Goal: Task Accomplishment & Management: Complete application form

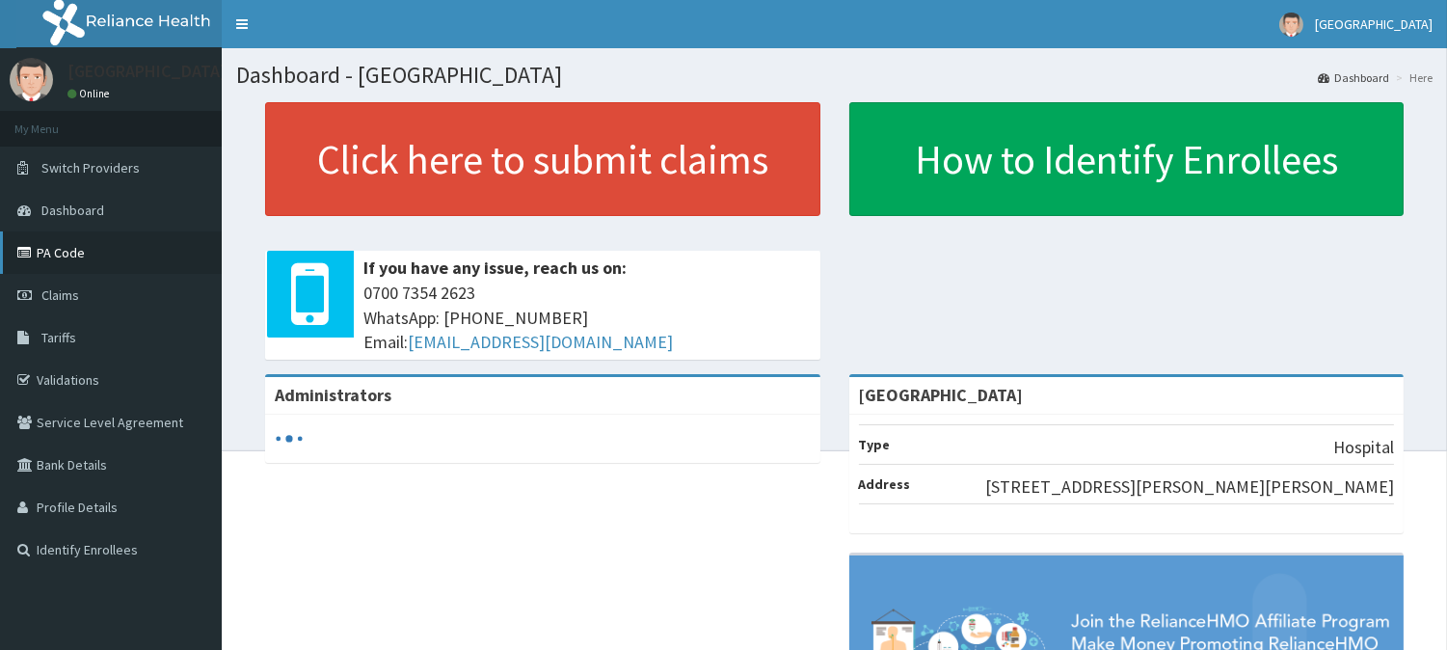
click at [55, 249] on link "PA Code" at bounding box center [111, 252] width 222 height 42
click at [81, 281] on link "Claims" at bounding box center [111, 295] width 222 height 42
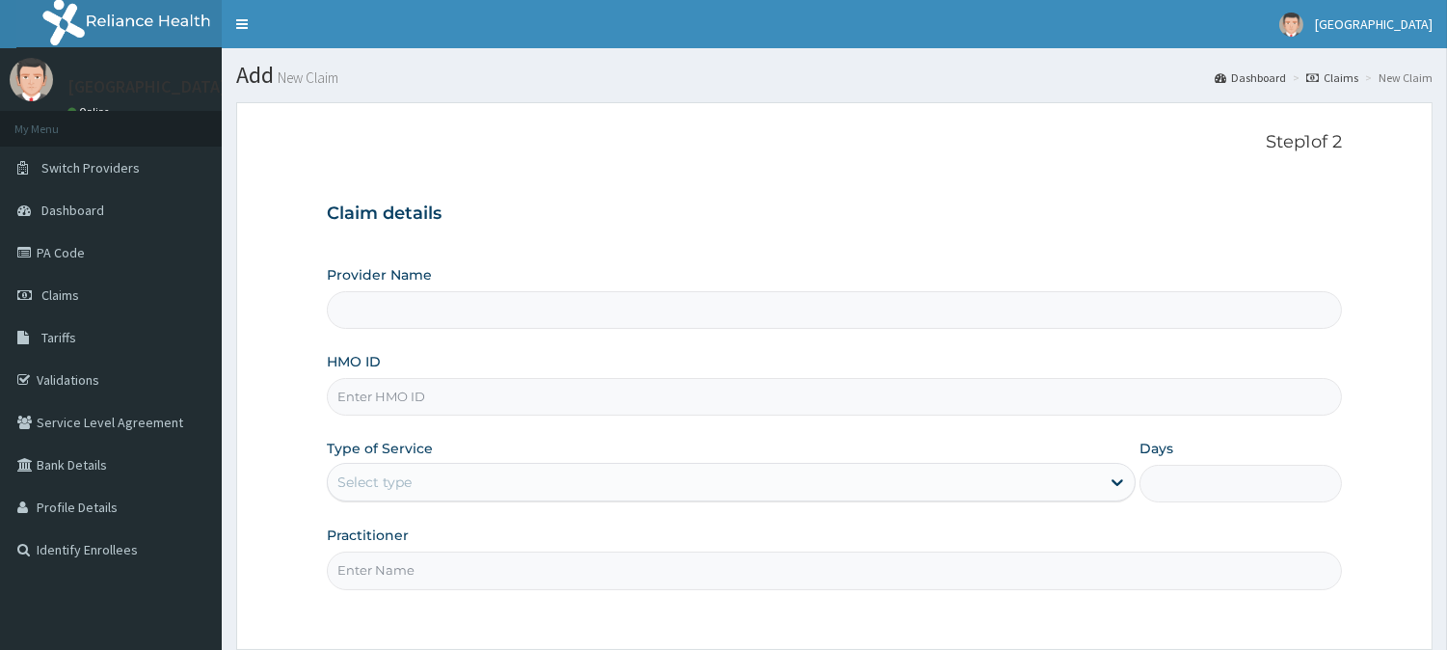
type input "[GEOGRAPHIC_DATA]"
click at [744, 399] on input "HMO ID" at bounding box center [834, 397] width 1015 height 38
paste input "chl/10540/a"
type input "chl/10540/a"
click at [702, 483] on div "Select type" at bounding box center [714, 482] width 772 height 31
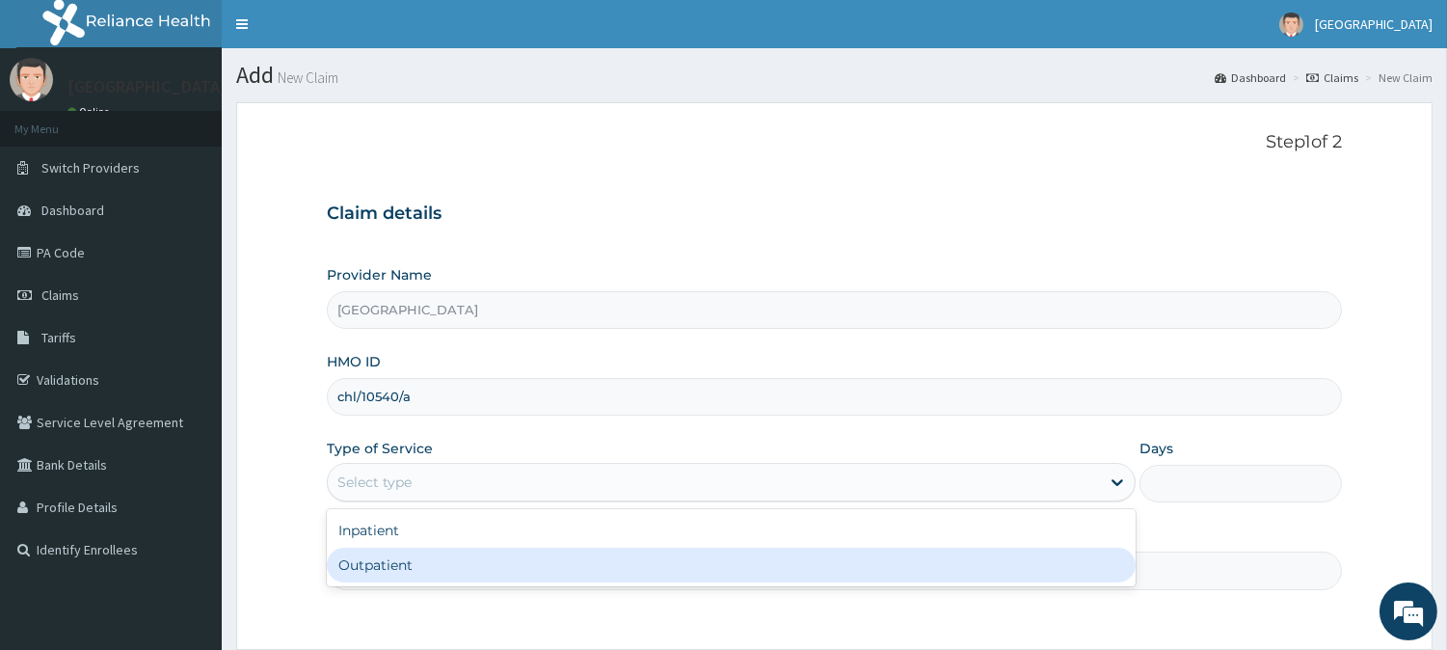
click at [662, 573] on div "Outpatient" at bounding box center [731, 564] width 809 height 35
type input "1"
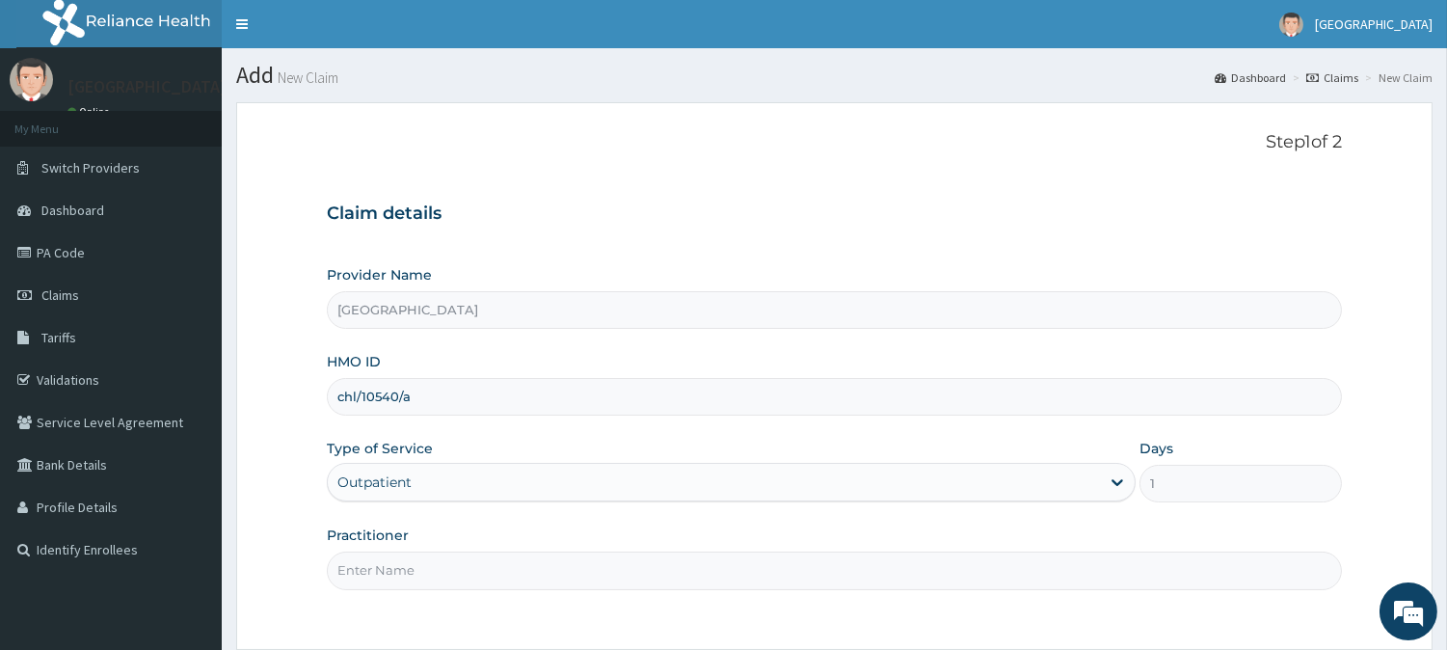
click at [666, 559] on input "Practitioner" at bounding box center [834, 570] width 1015 height 38
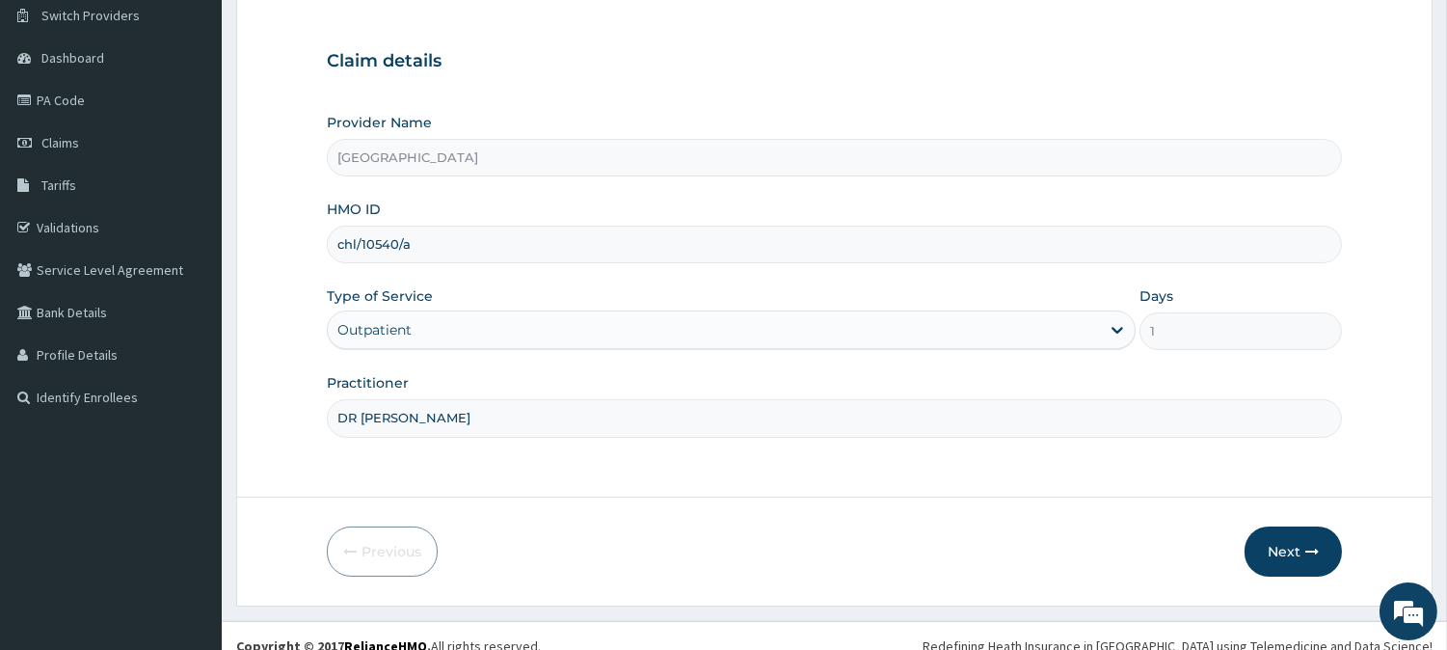
scroll to position [172, 0]
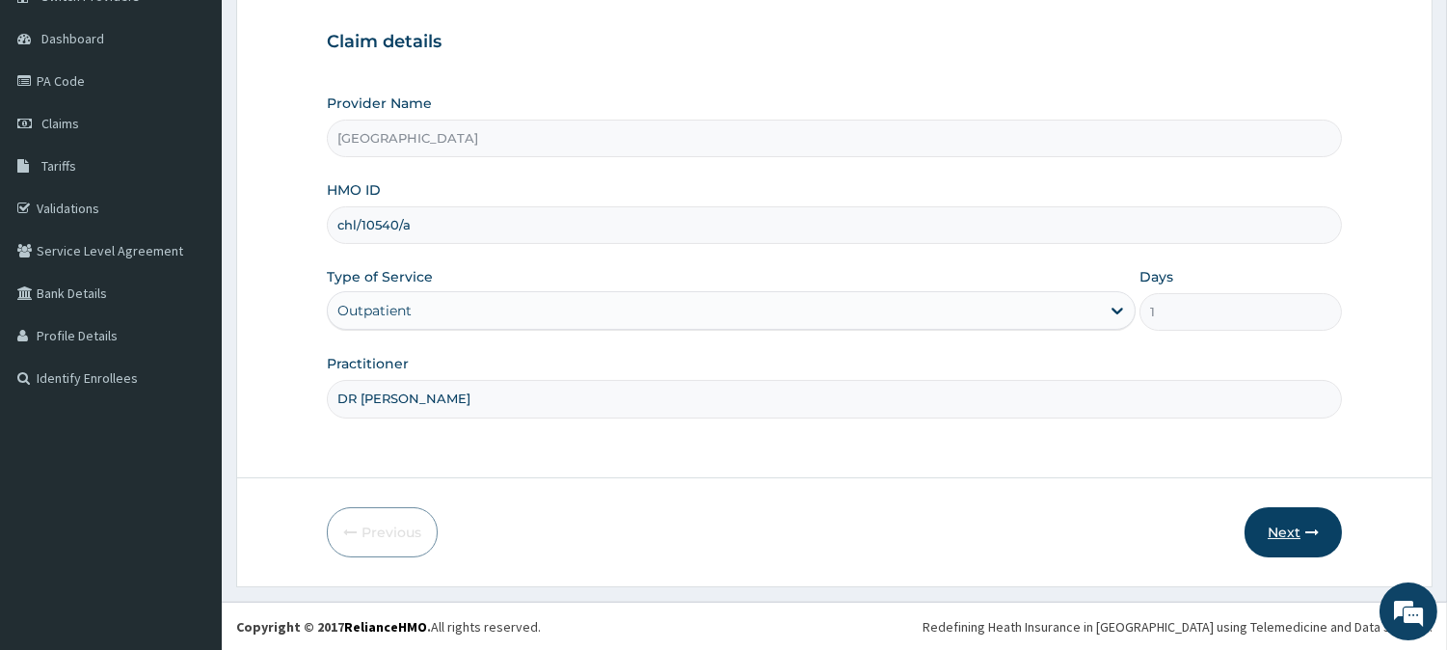
type input "DR ELUMAH"
click at [1320, 508] on button "Next" at bounding box center [1292, 532] width 97 height 50
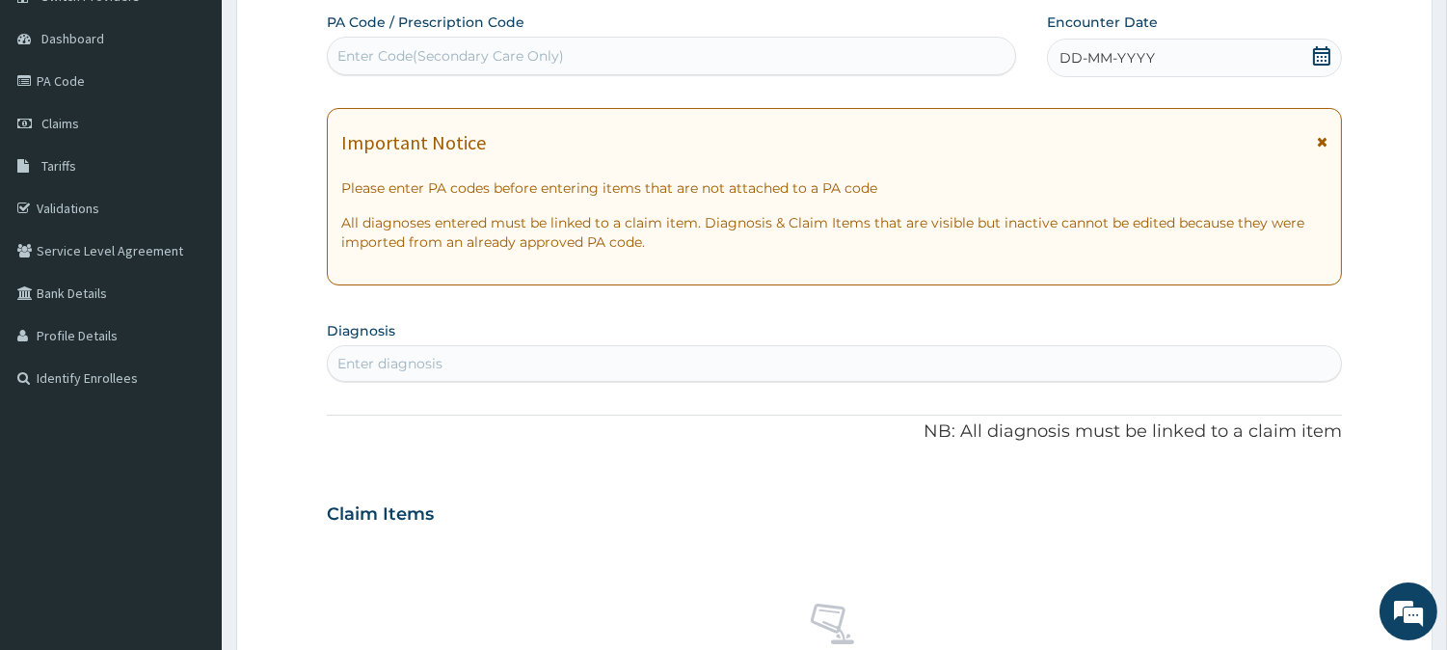
click at [508, 62] on div "Enter Code(Secondary Care Only)" at bounding box center [450, 55] width 227 height 19
paste input "PA/74E3BB"
type input "PA/74E3BB"
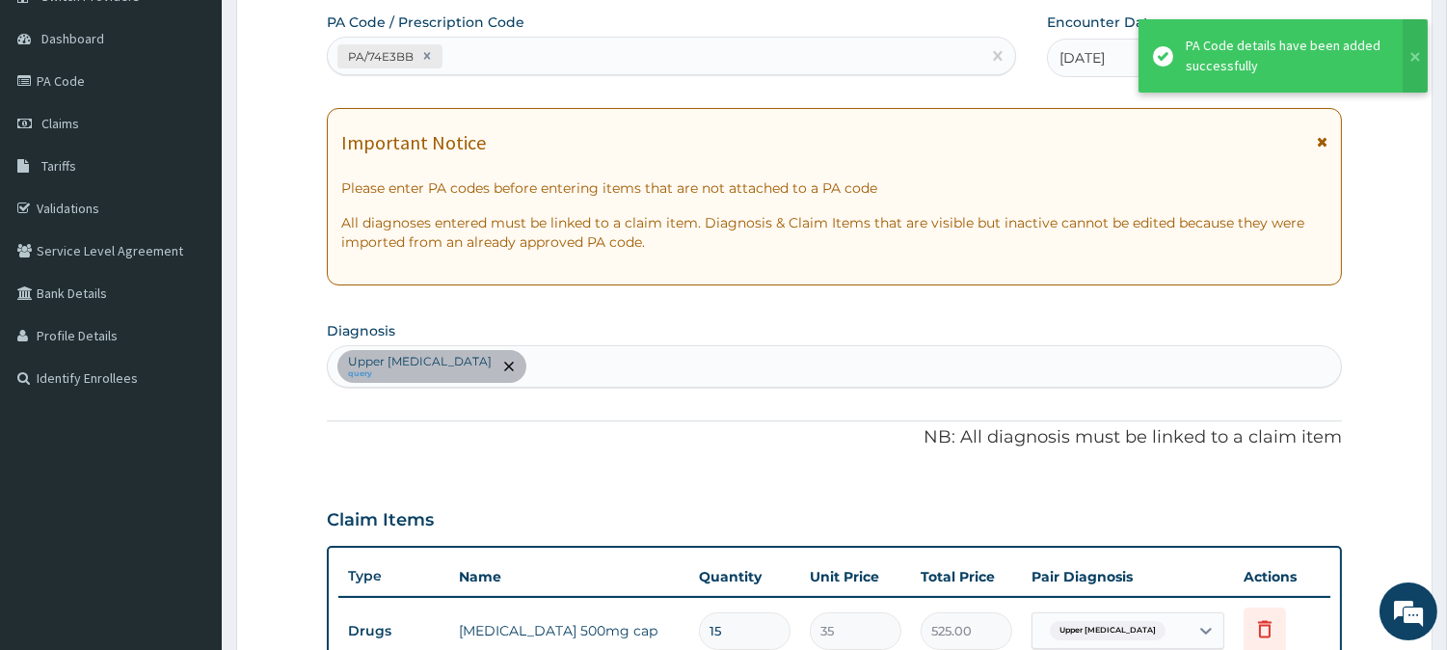
scroll to position [543, 0]
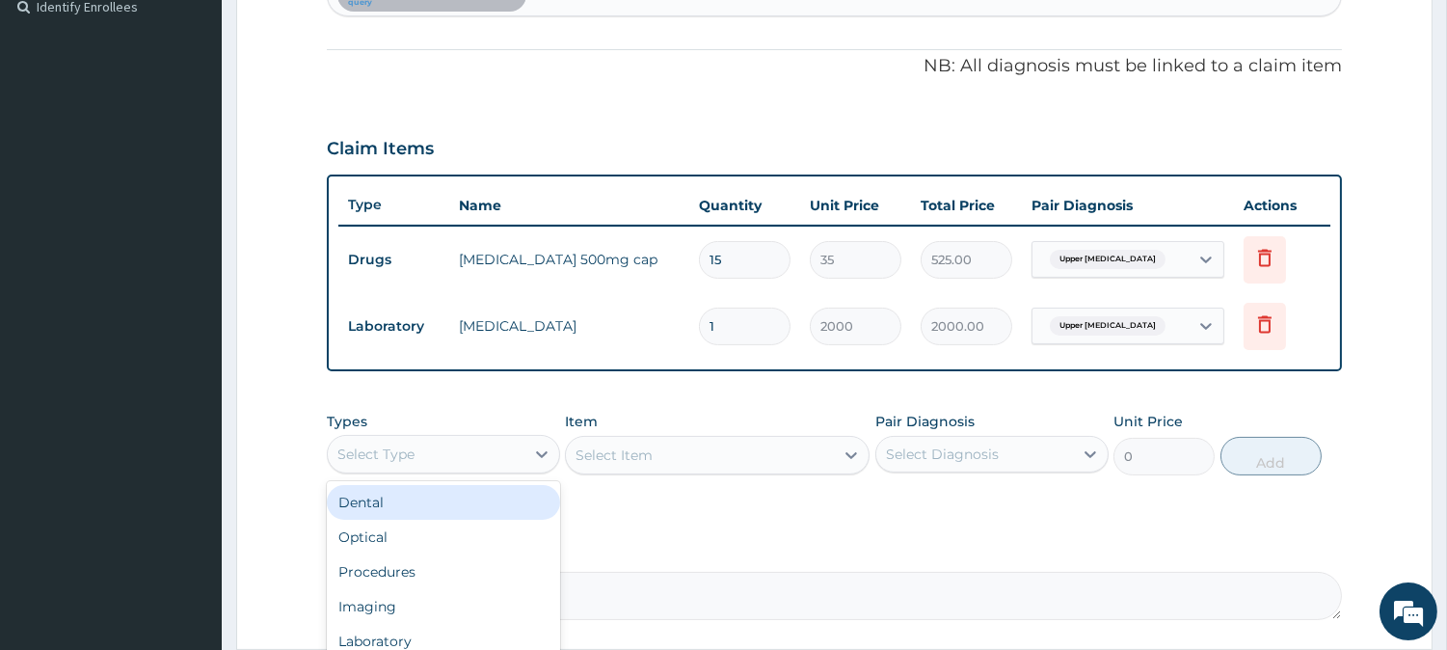
click at [514, 448] on div "Select Type" at bounding box center [426, 454] width 197 height 31
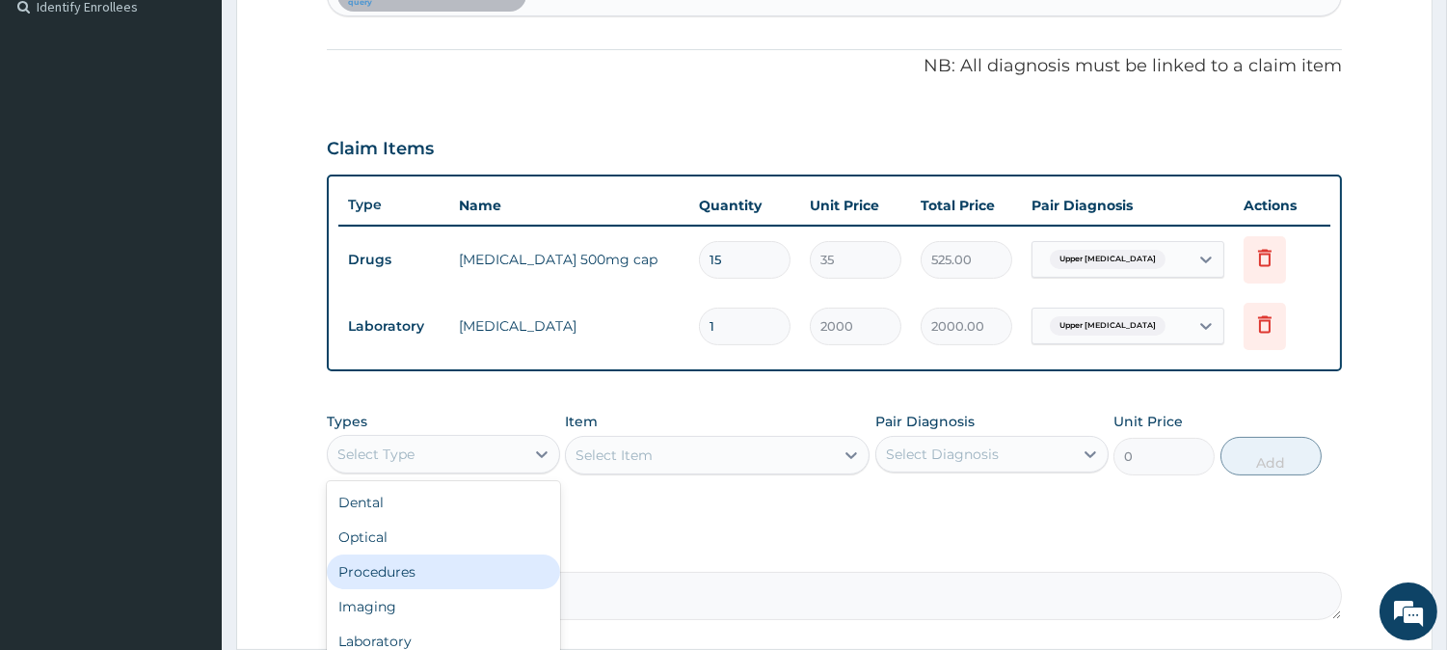
click at [415, 554] on div "Procedures" at bounding box center [443, 571] width 233 height 35
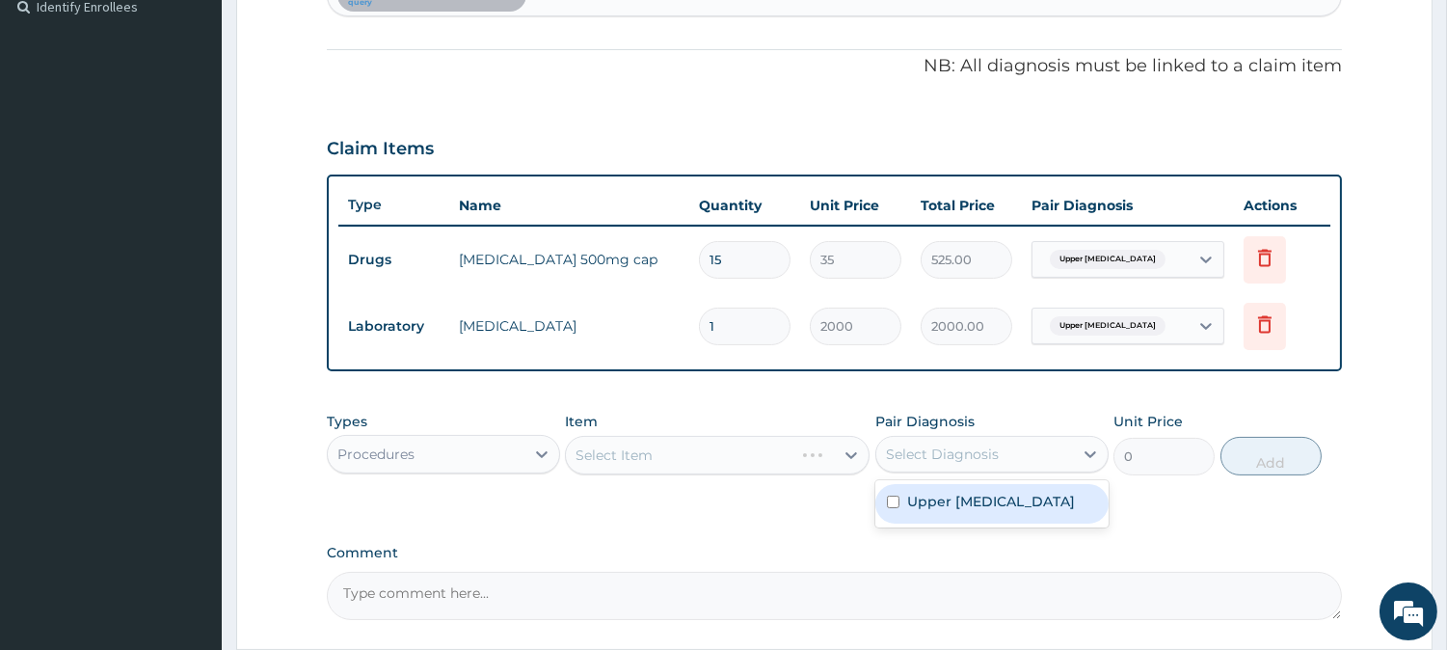
click at [1002, 447] on div "Select Diagnosis" at bounding box center [974, 454] width 197 height 31
click at [987, 511] on label "Upper urinary tract infection" at bounding box center [991, 501] width 168 height 19
checkbox input "true"
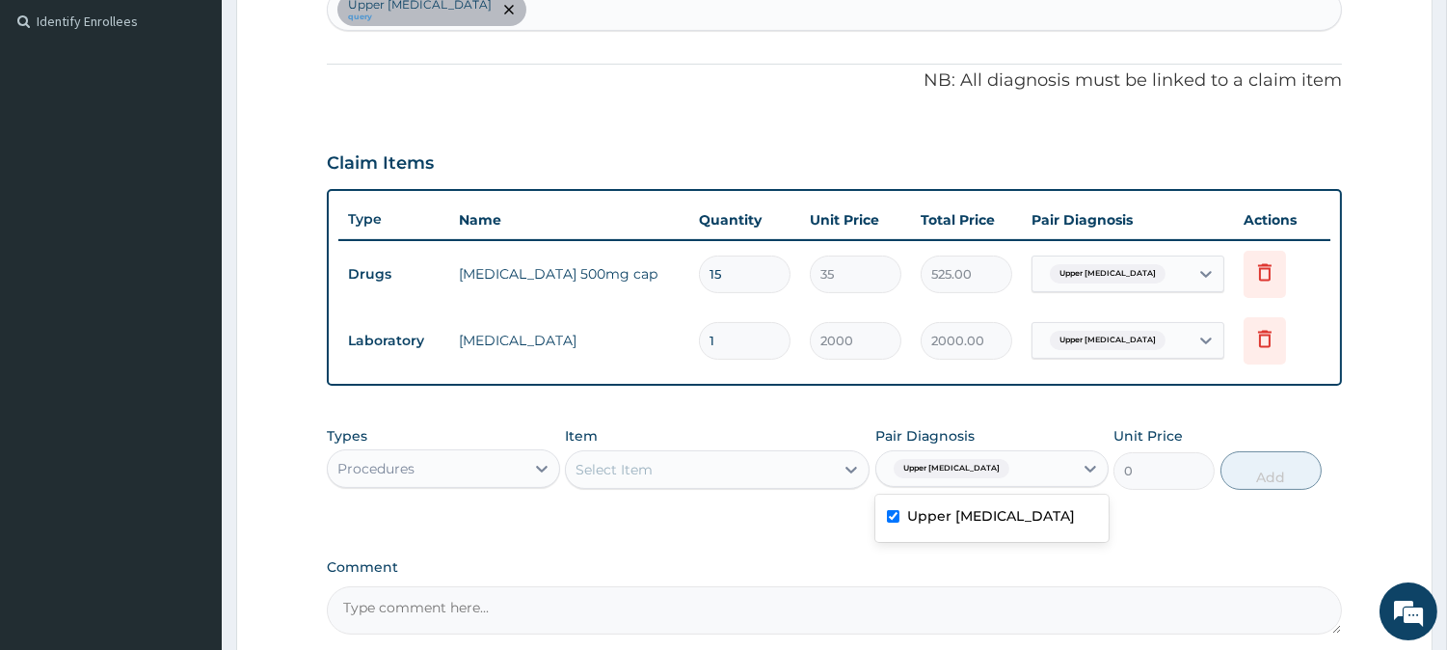
click at [870, 15] on div "Upper urinary tract infection query" at bounding box center [834, 9] width 1015 height 42
type input "MALARIA"
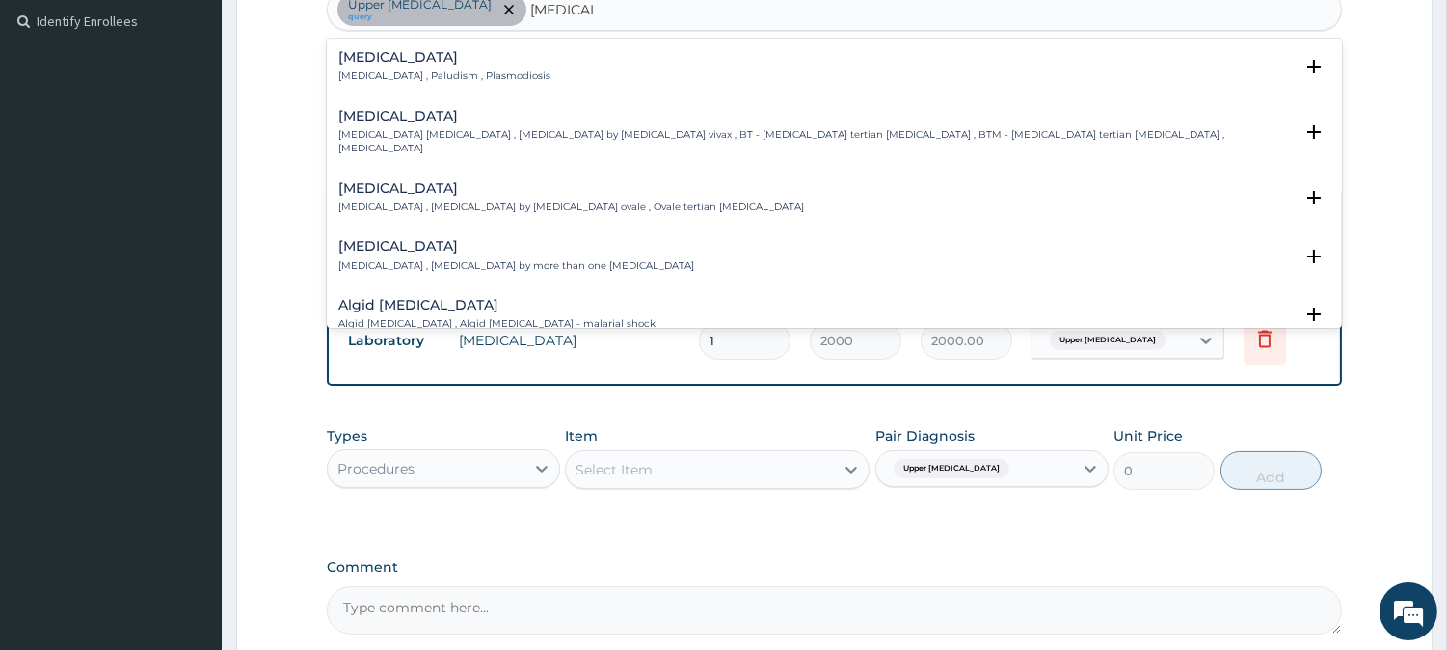
click at [655, 62] on div "Malaria Malaria , Paludism , Plasmodiosis" at bounding box center [834, 67] width 992 height 34
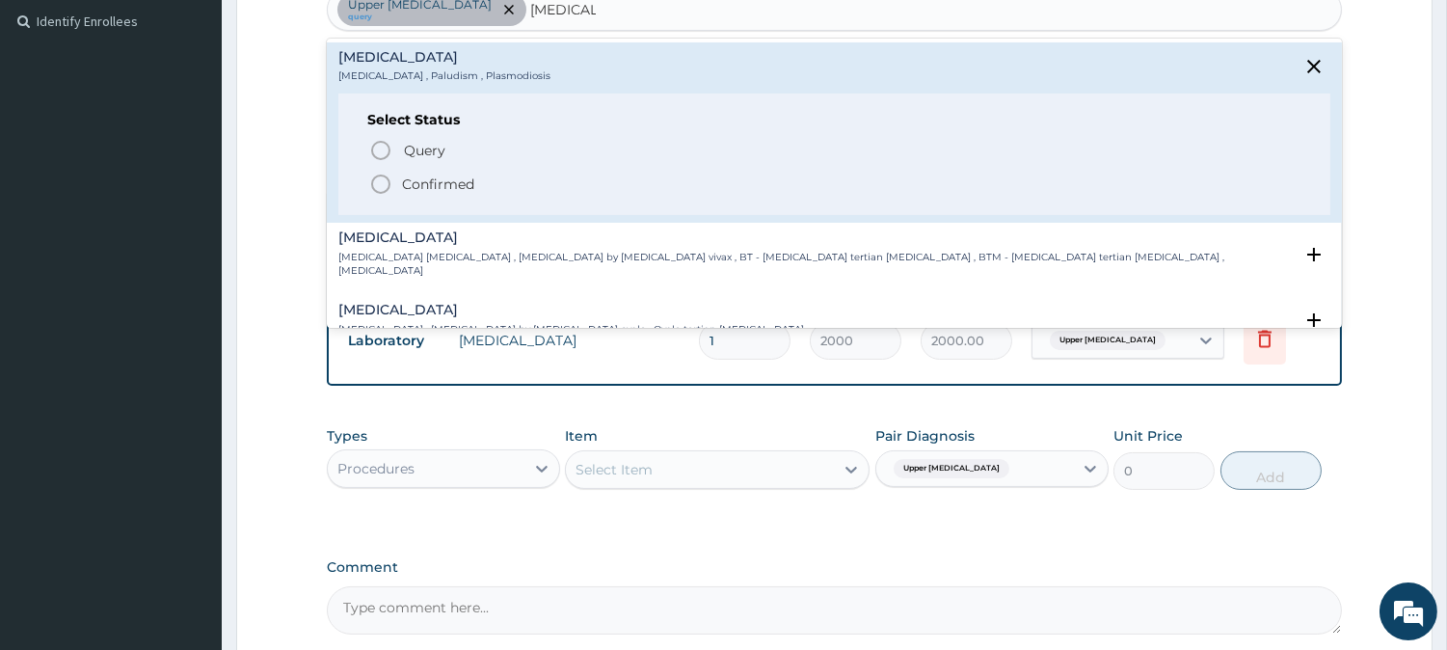
click at [444, 185] on p "Confirmed" at bounding box center [438, 183] width 72 height 19
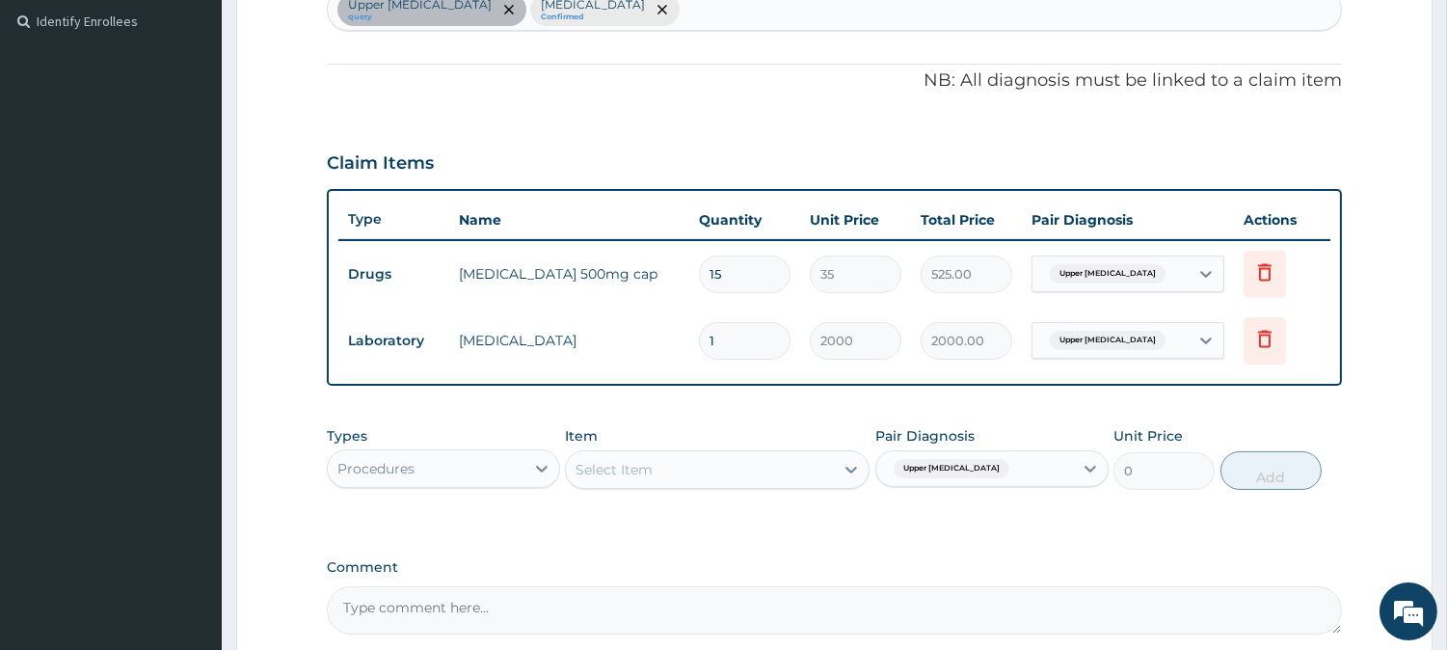
click at [651, 464] on div "Select Item" at bounding box center [613, 469] width 77 height 19
click at [1009, 474] on span "Upper urinary tract infection" at bounding box center [951, 468] width 116 height 19
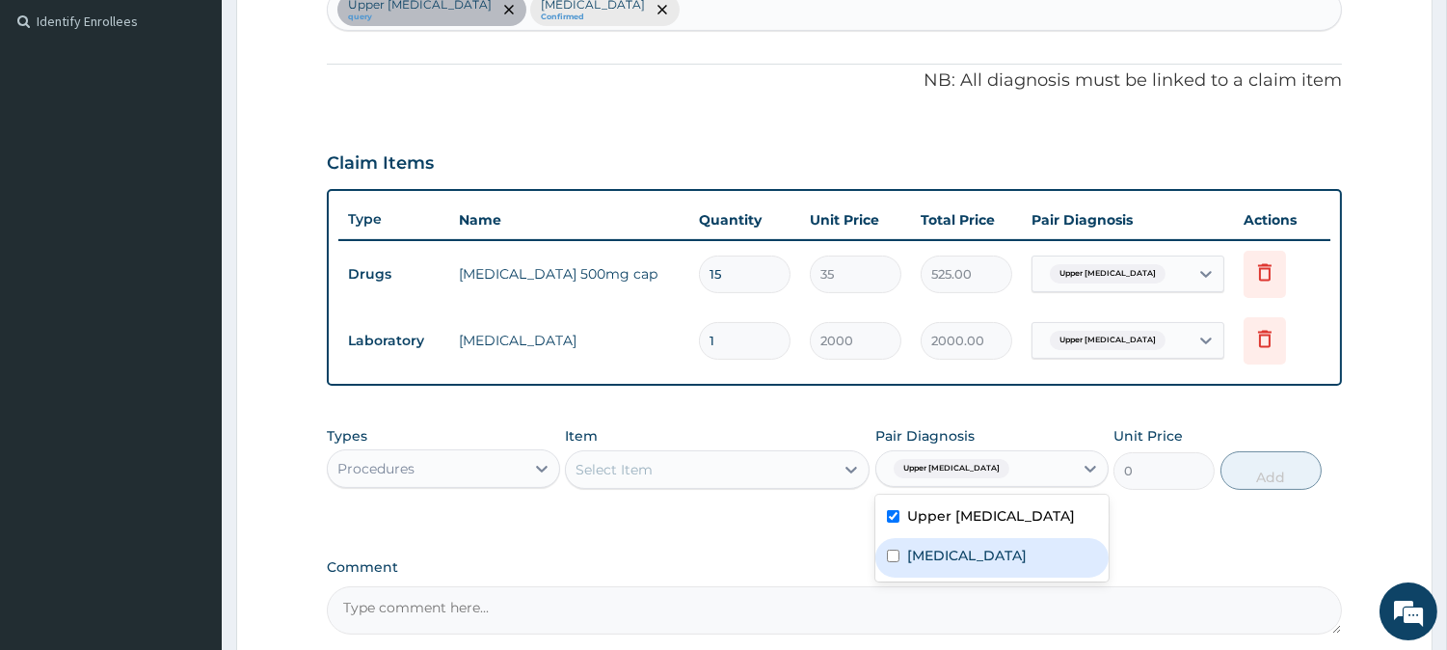
click at [946, 577] on div "Malaria" at bounding box center [991, 558] width 233 height 40
checkbox input "true"
click at [758, 460] on div "Select Item" at bounding box center [700, 469] width 268 height 31
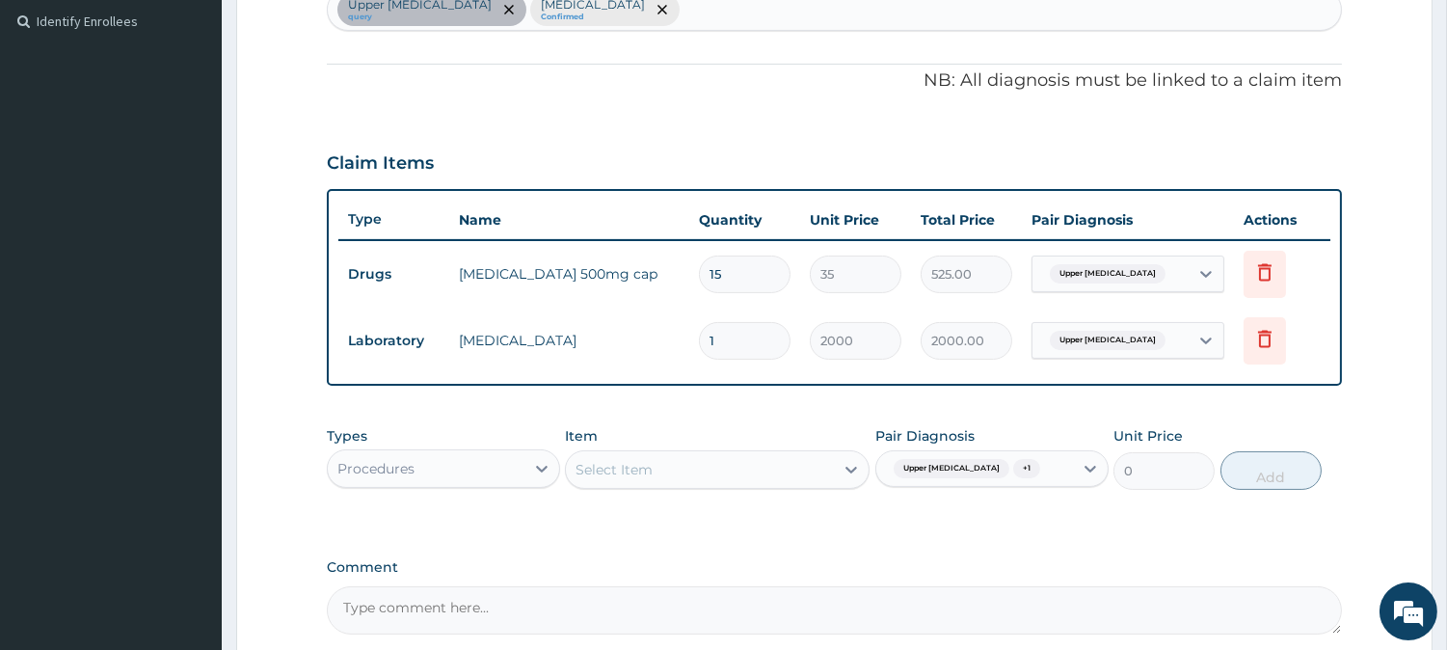
click at [758, 460] on div "Select Item" at bounding box center [700, 469] width 268 height 31
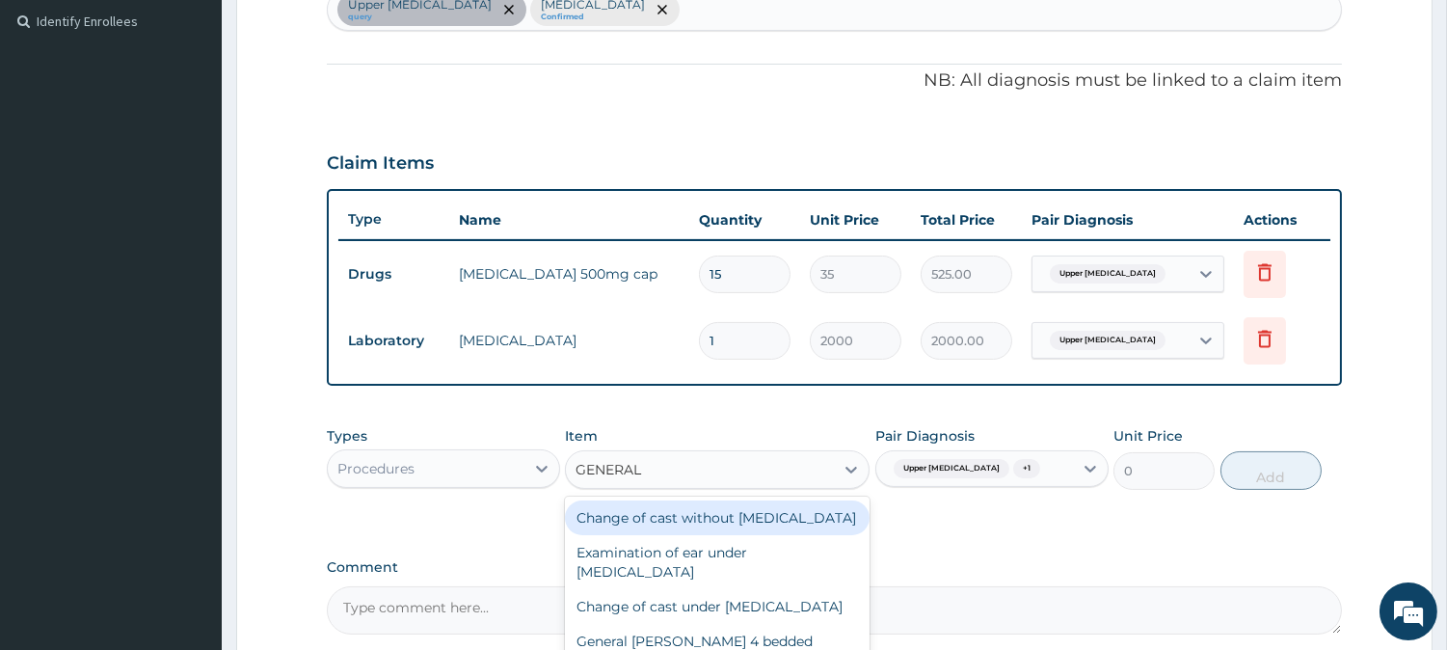
type input "GENERAL P"
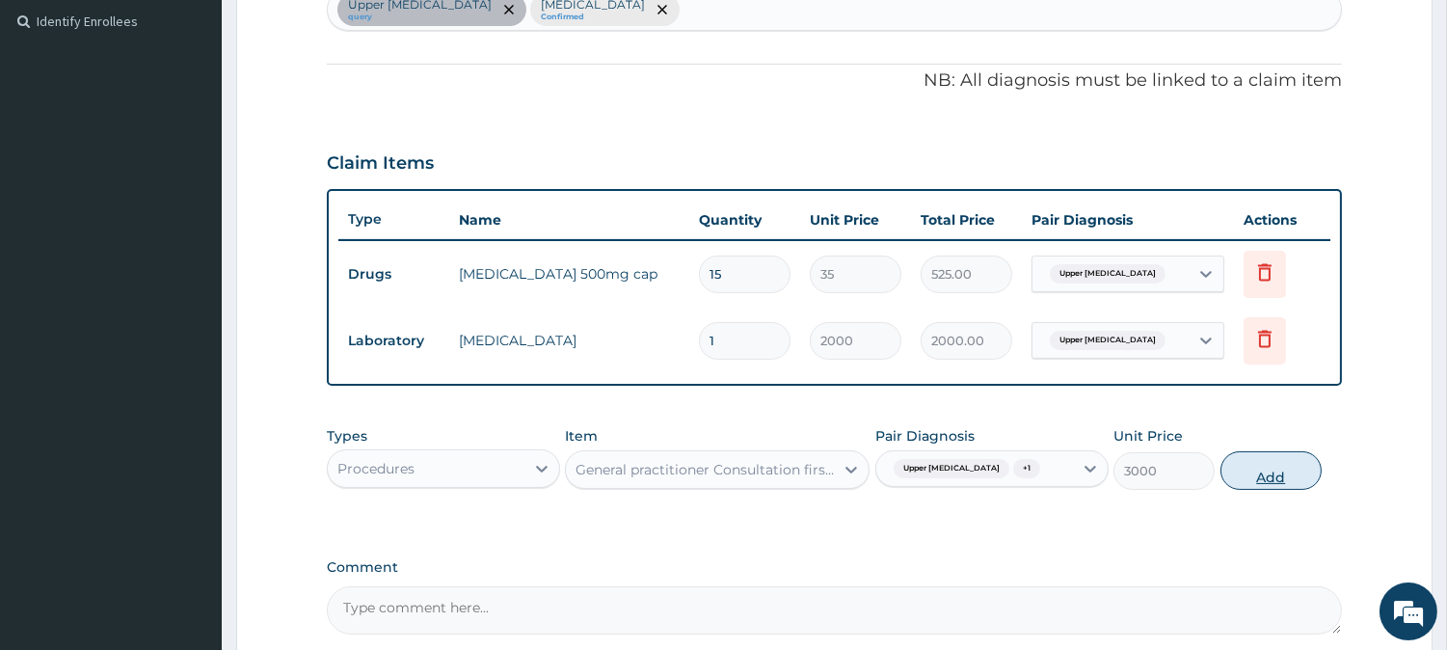
click at [1270, 490] on button "Add" at bounding box center [1270, 470] width 101 height 39
type input "0"
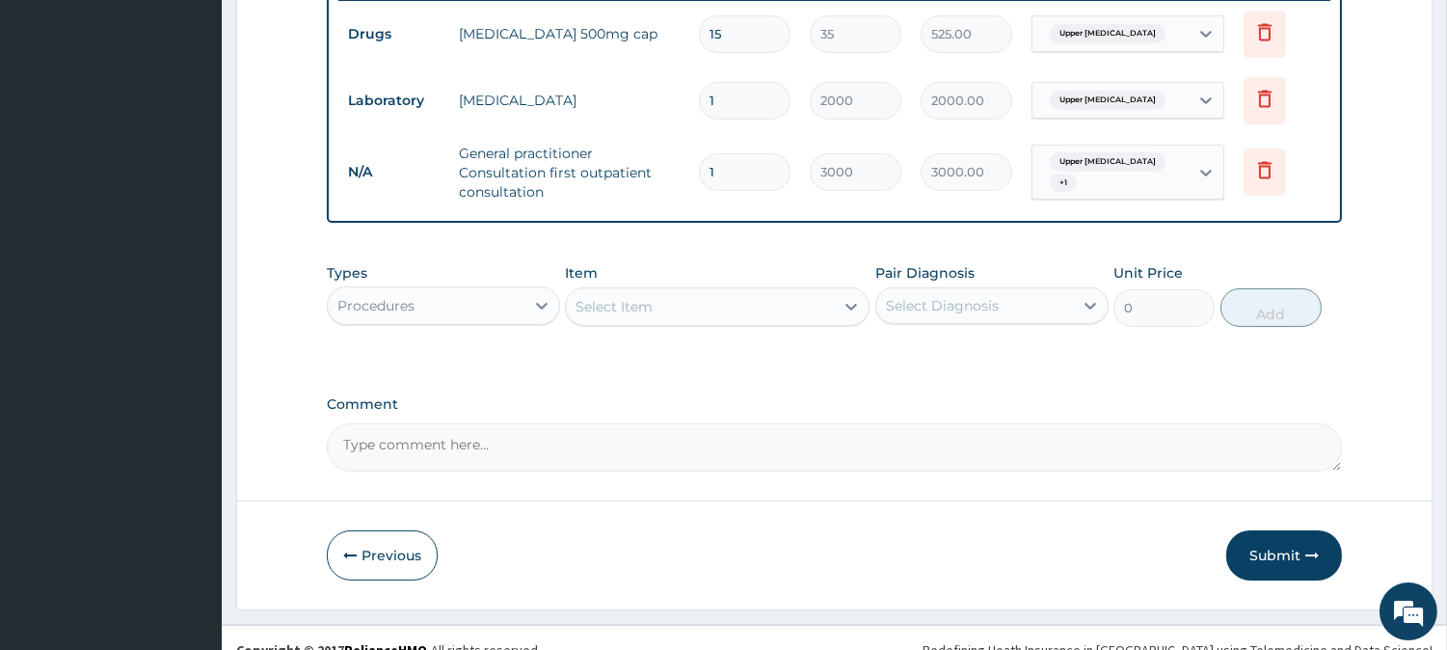
scroll to position [790, 0]
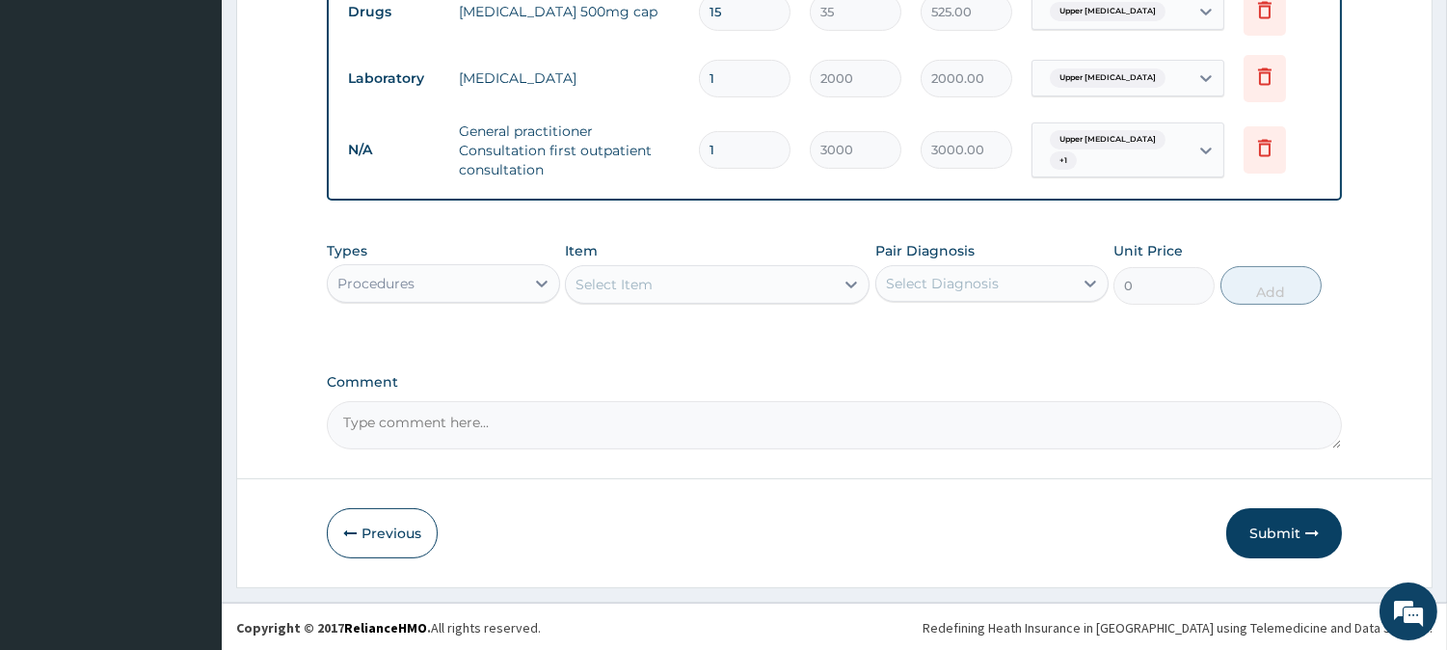
drag, startPoint x: 846, startPoint y: 437, endPoint x: 595, endPoint y: 260, distance: 307.2
click at [472, 287] on div "Procedures" at bounding box center [426, 283] width 197 height 31
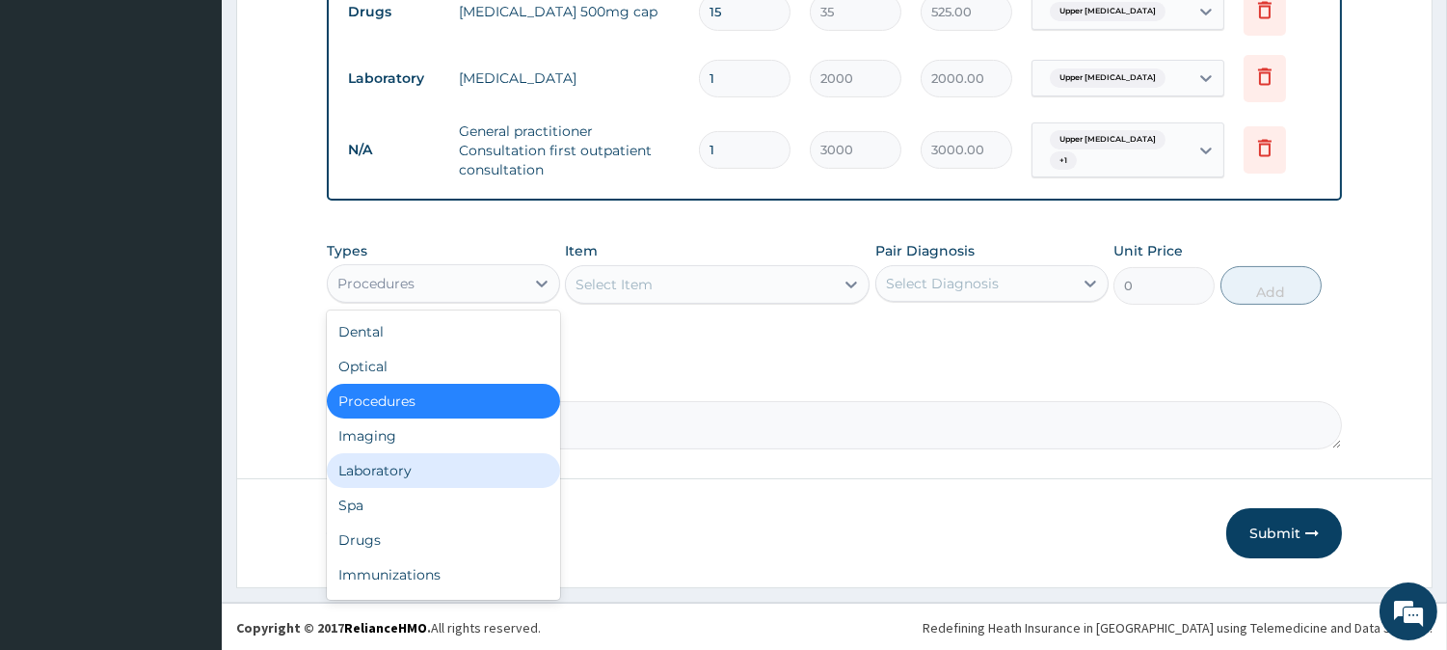
click at [443, 458] on div "Laboratory" at bounding box center [443, 470] width 233 height 35
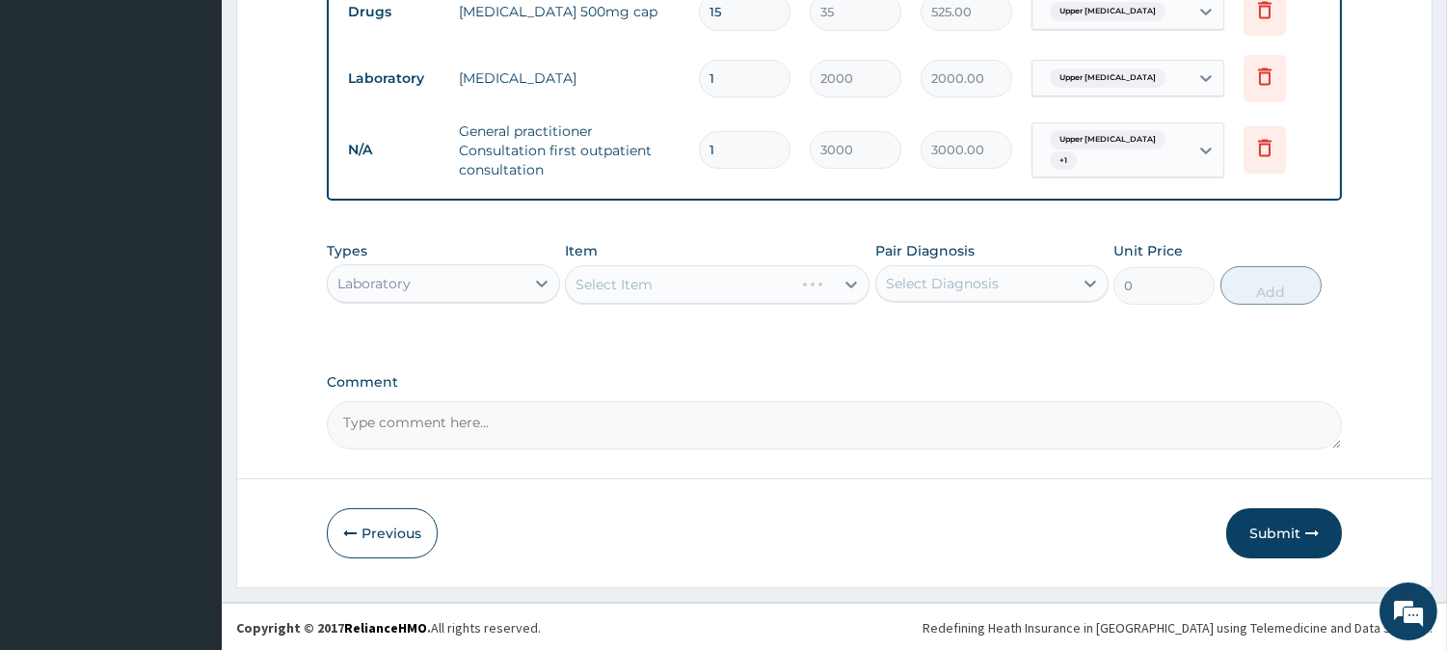
click at [948, 301] on div "Pair Diagnosis Select Diagnosis" at bounding box center [991, 273] width 233 height 64
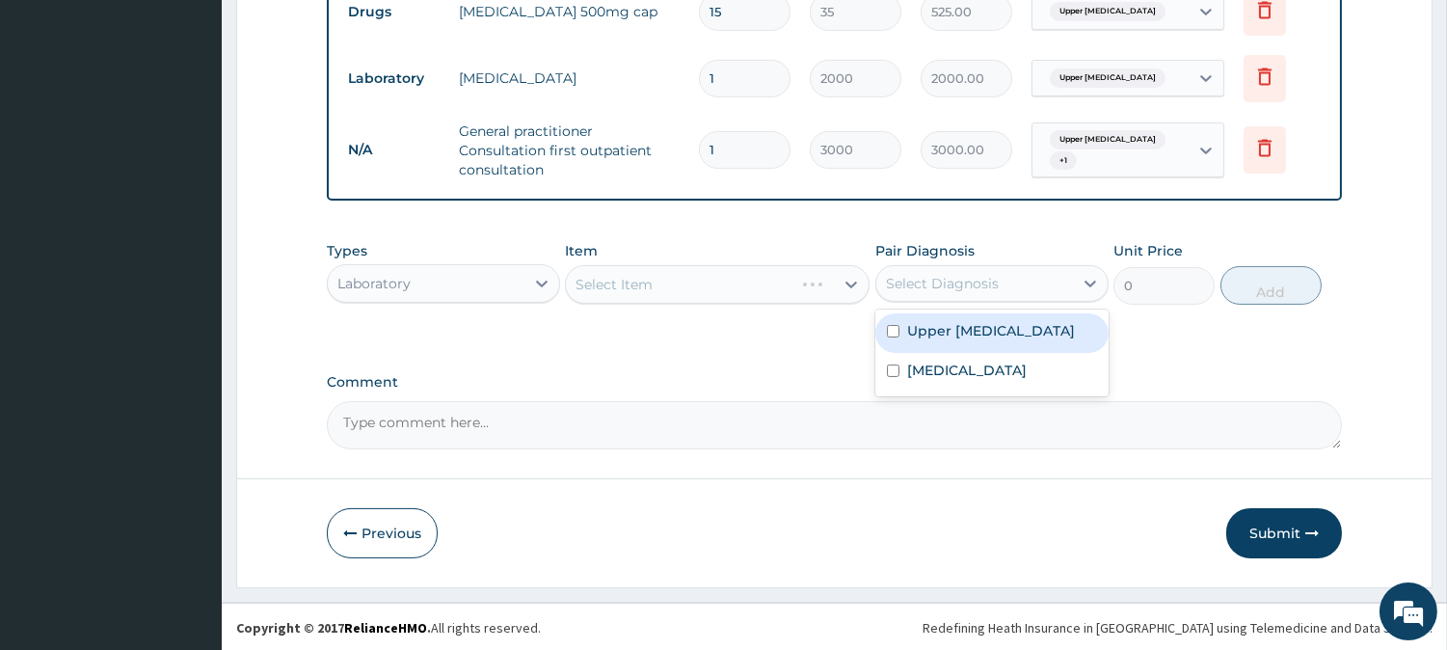
click at [981, 295] on div "Select Diagnosis" at bounding box center [974, 283] width 197 height 31
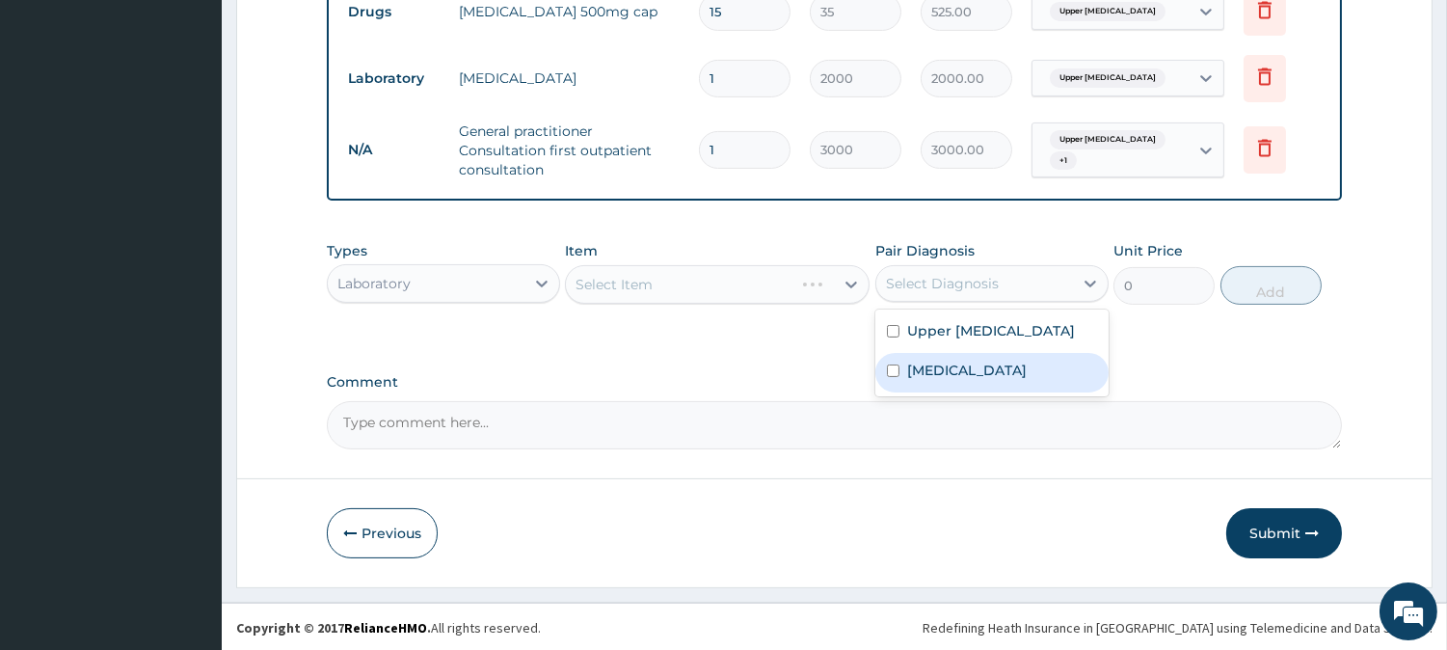
click at [956, 380] on label "Malaria" at bounding box center [967, 369] width 120 height 19
checkbox input "true"
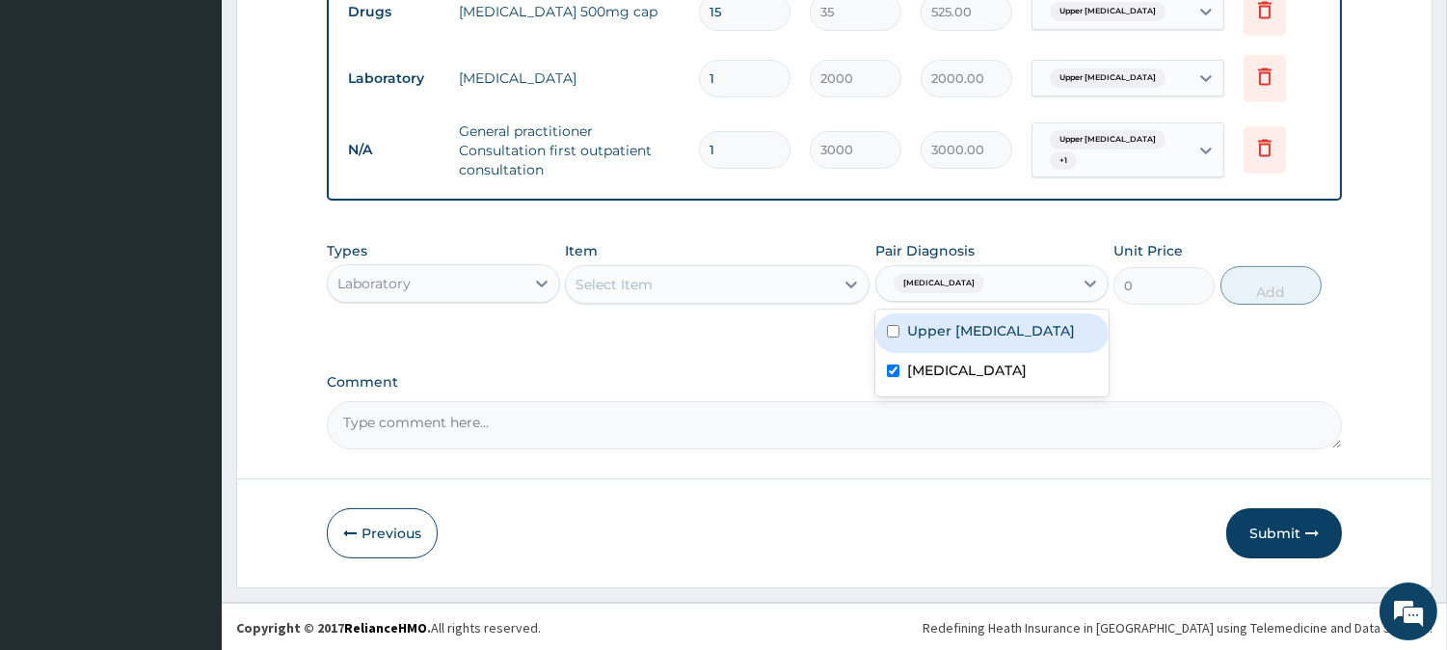
click at [697, 299] on div "Select Item" at bounding box center [717, 284] width 305 height 39
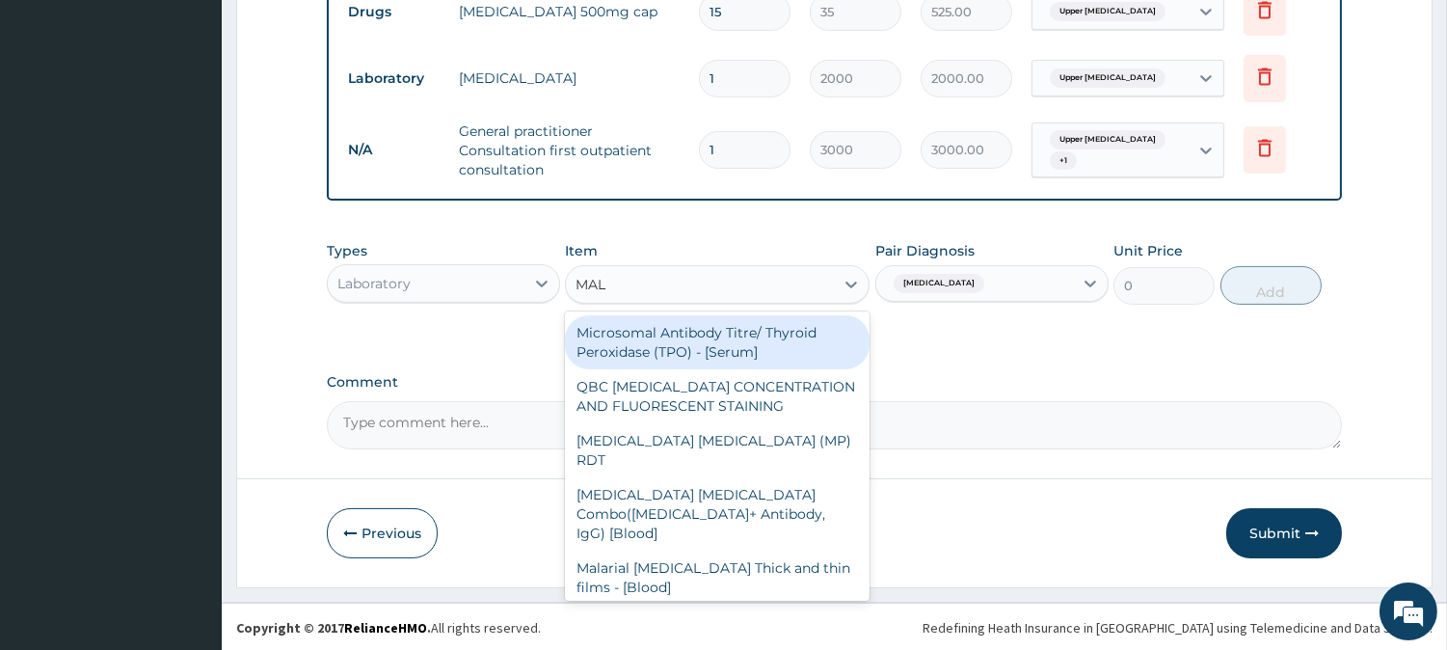
type input "MALA"
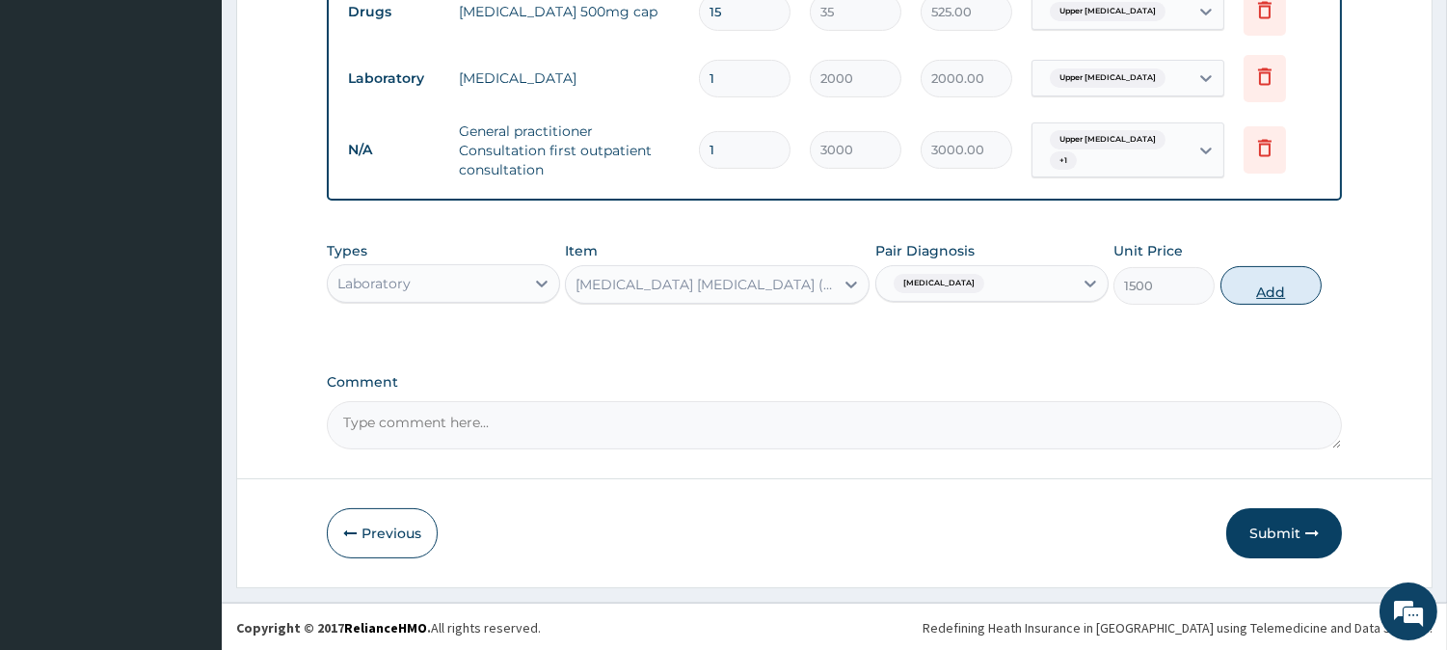
click at [1259, 293] on button "Add" at bounding box center [1270, 285] width 101 height 39
type input "0"
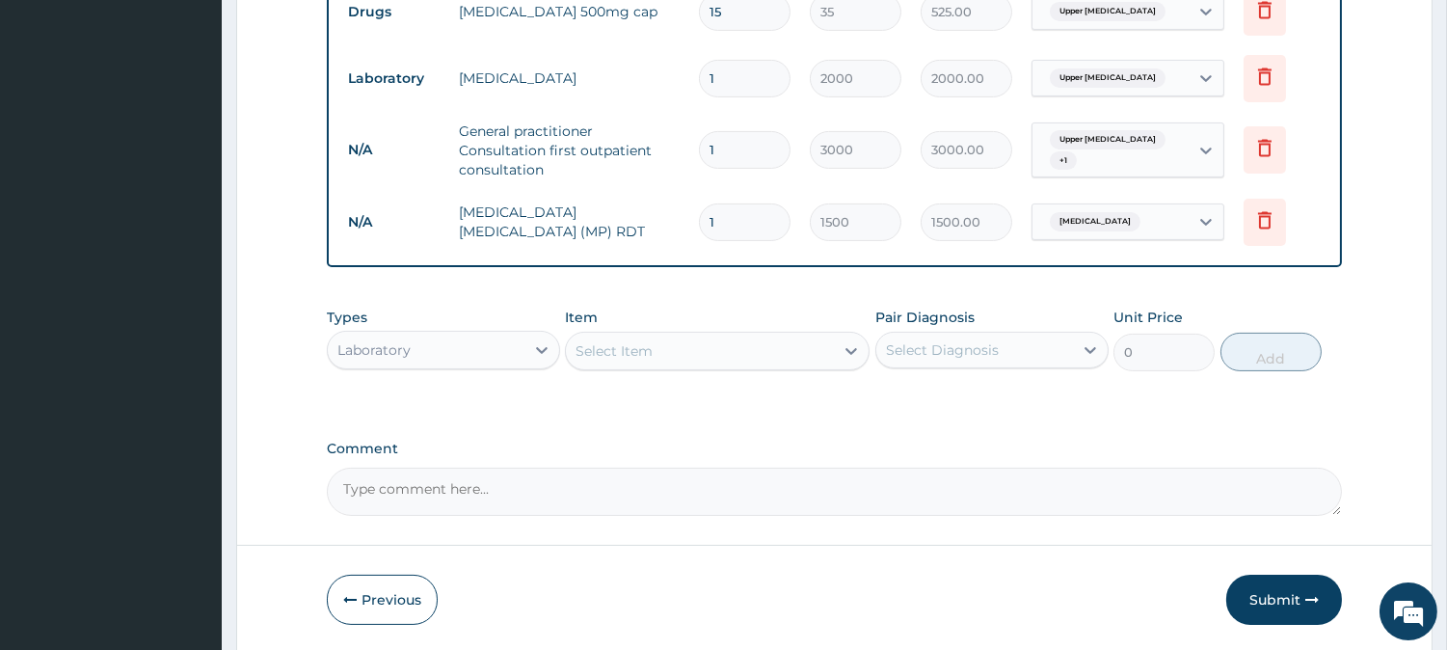
click at [962, 372] on div "Types Laboratory Item Select Item Pair Diagnosis Select Diagnosis Unit Price 0 …" at bounding box center [834, 339] width 1015 height 83
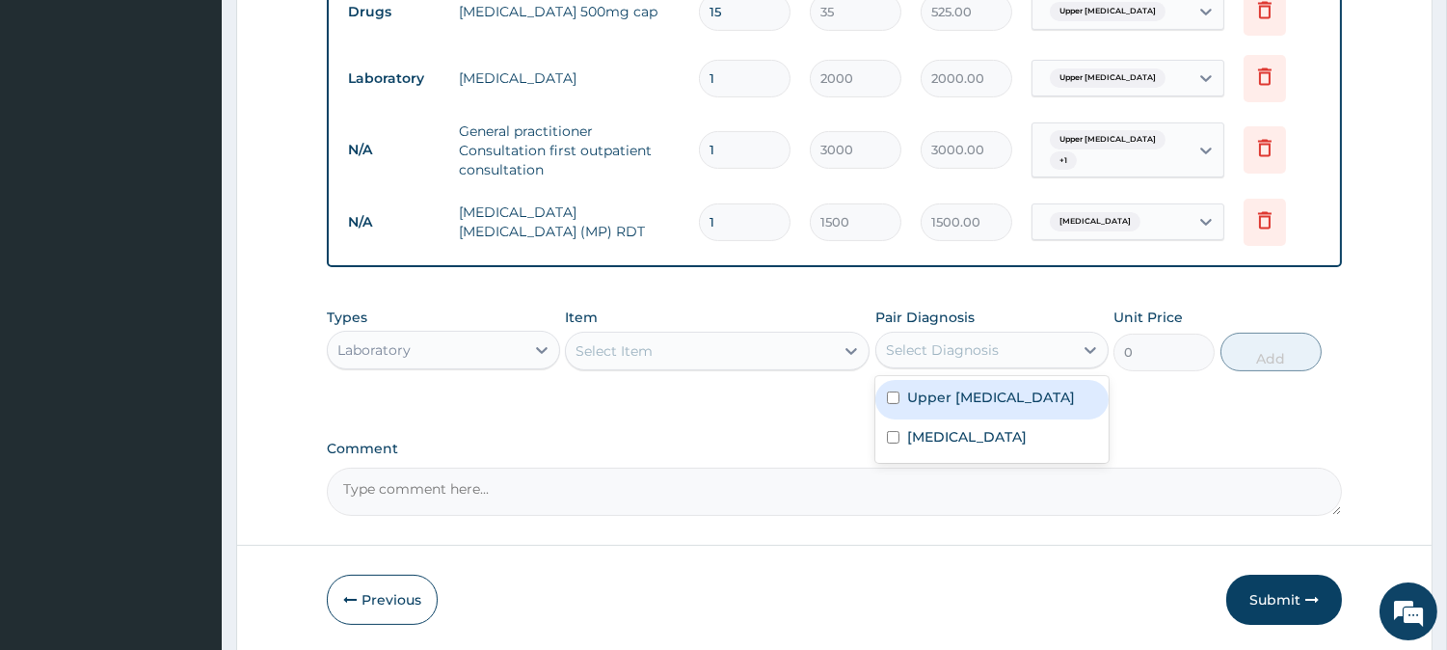
click at [1044, 334] on div "Select Diagnosis" at bounding box center [974, 349] width 197 height 31
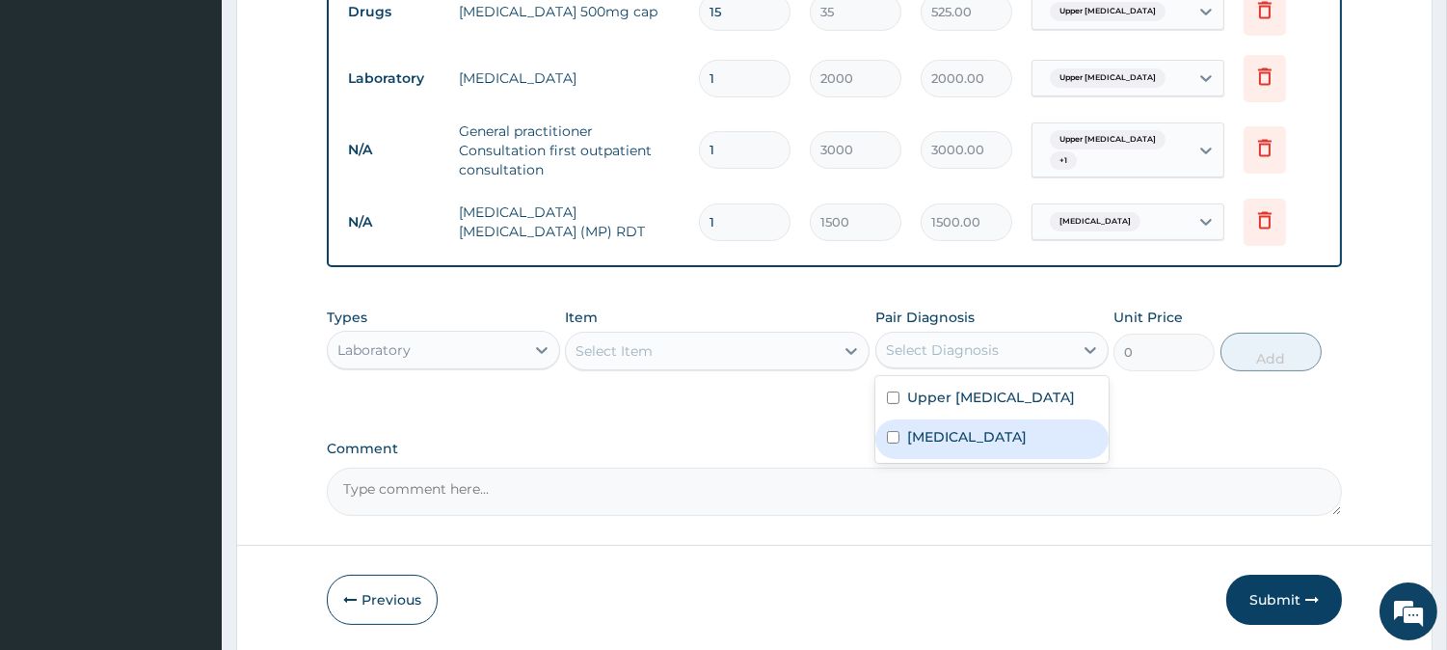
click at [950, 459] on div "Malaria" at bounding box center [991, 439] width 233 height 40
checkbox input "true"
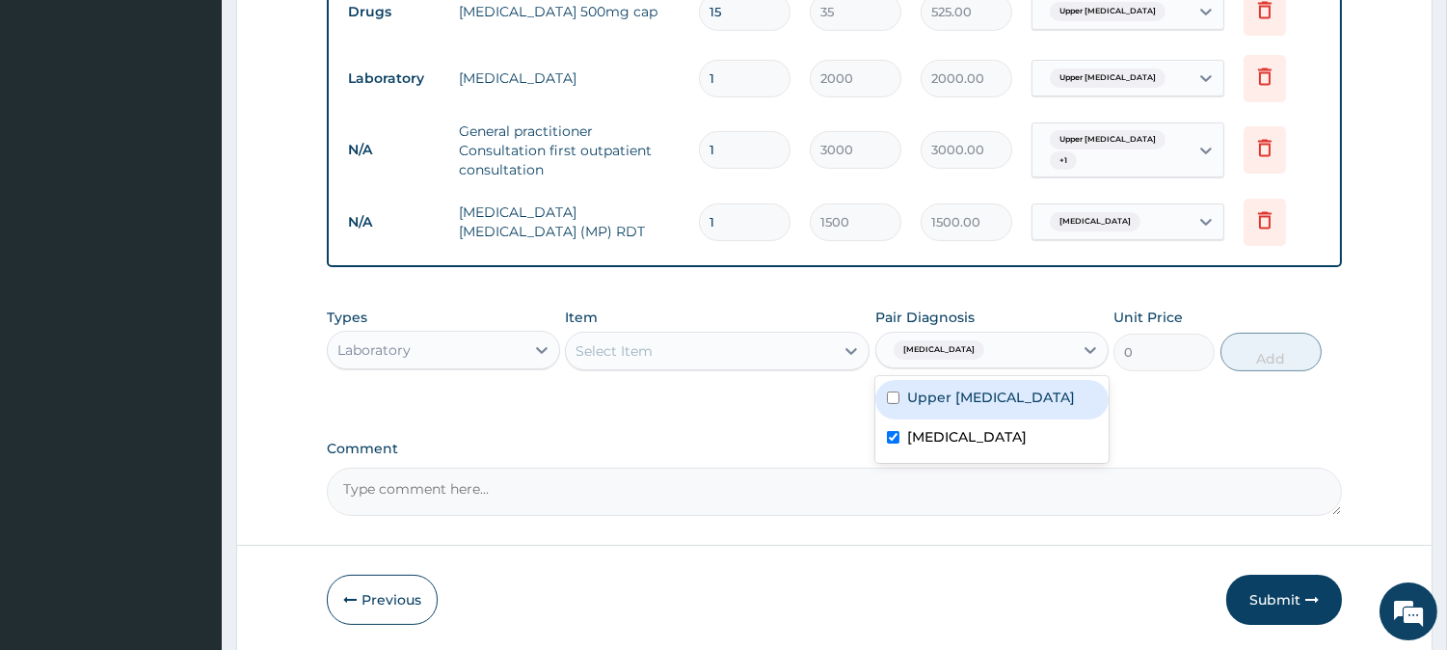
click at [802, 333] on div "Select Item" at bounding box center [717, 351] width 305 height 39
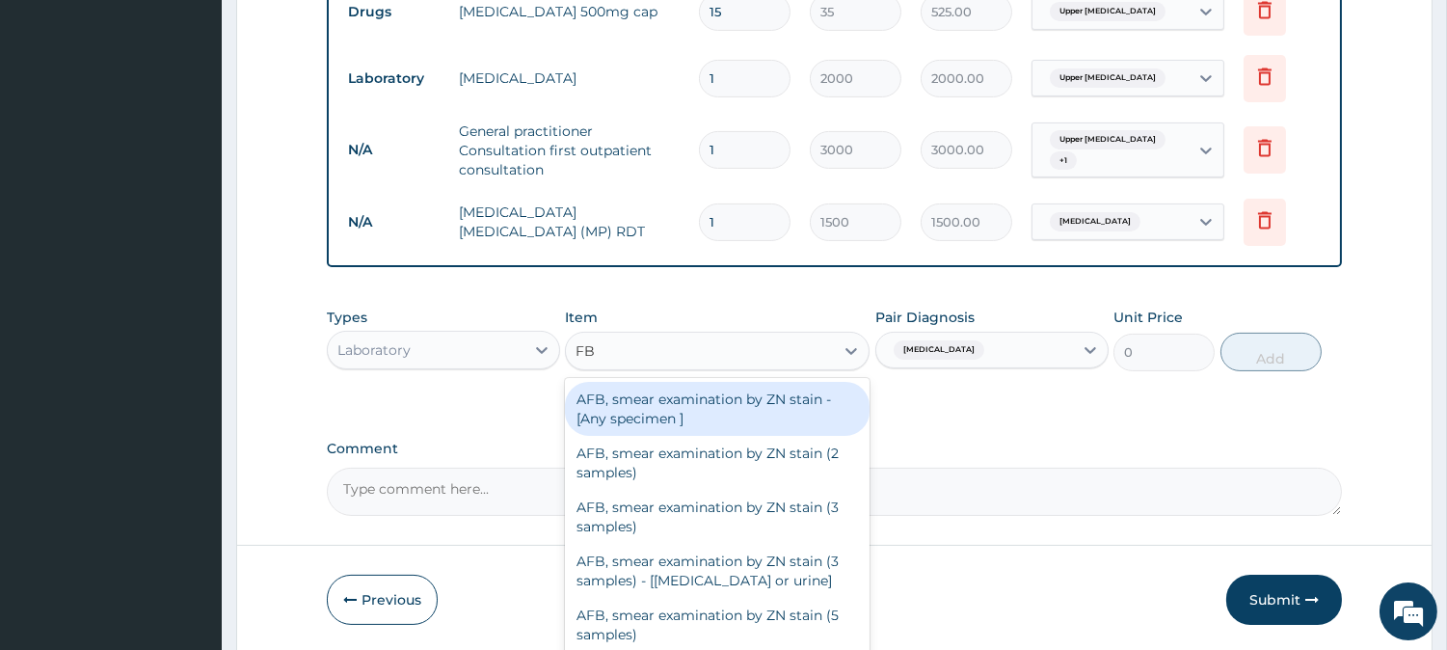
type input "FBC"
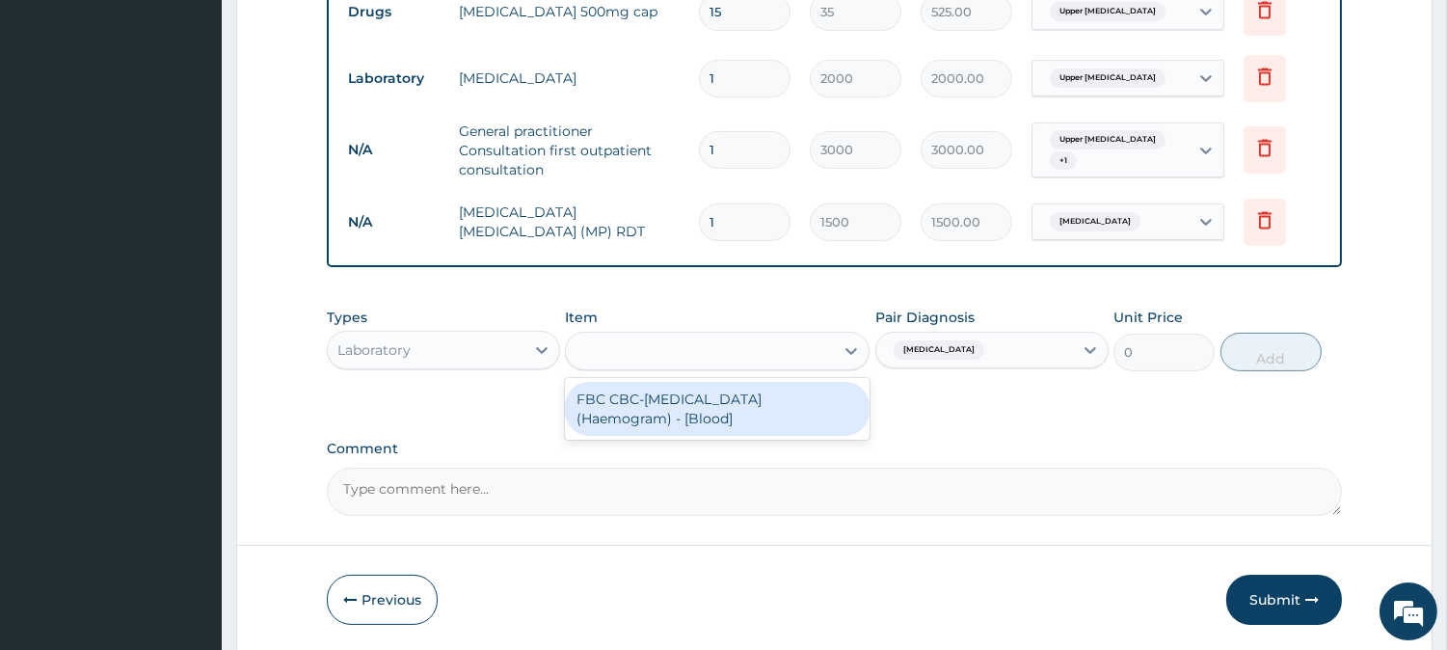
type input "3000"
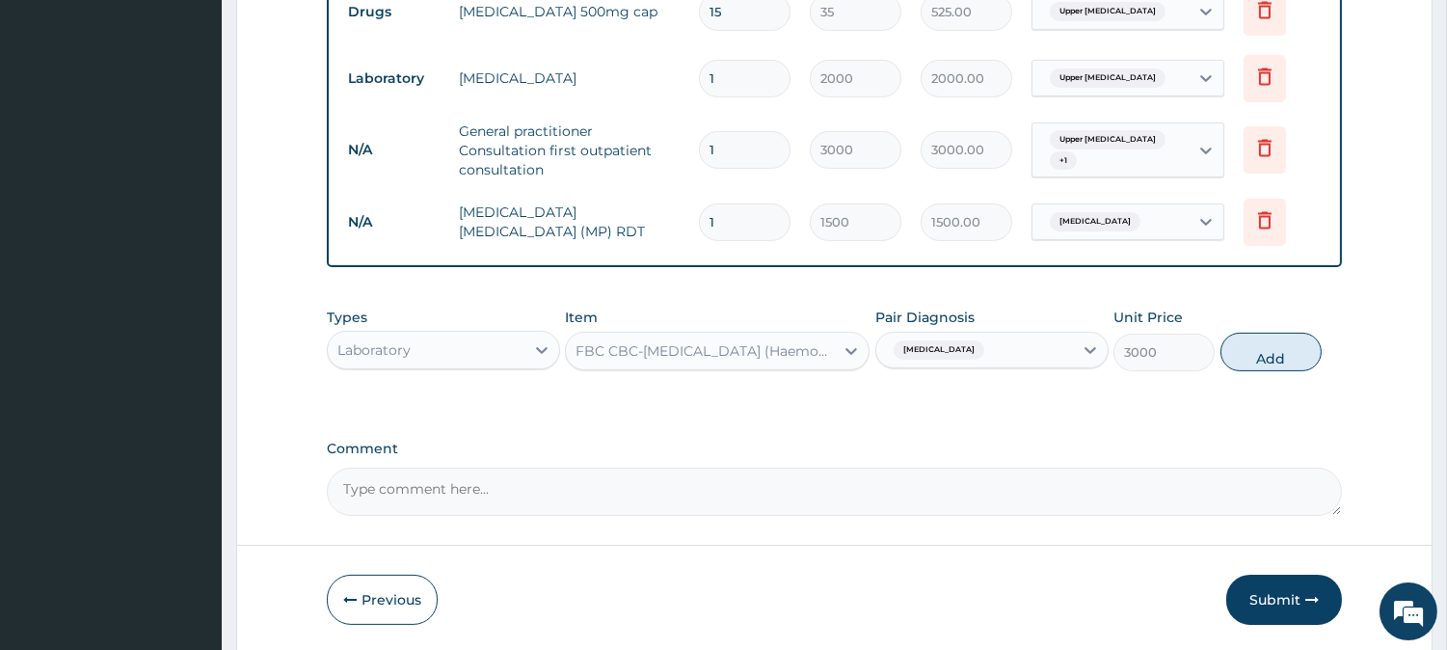
click at [1032, 360] on div "Malaria" at bounding box center [974, 349] width 197 height 33
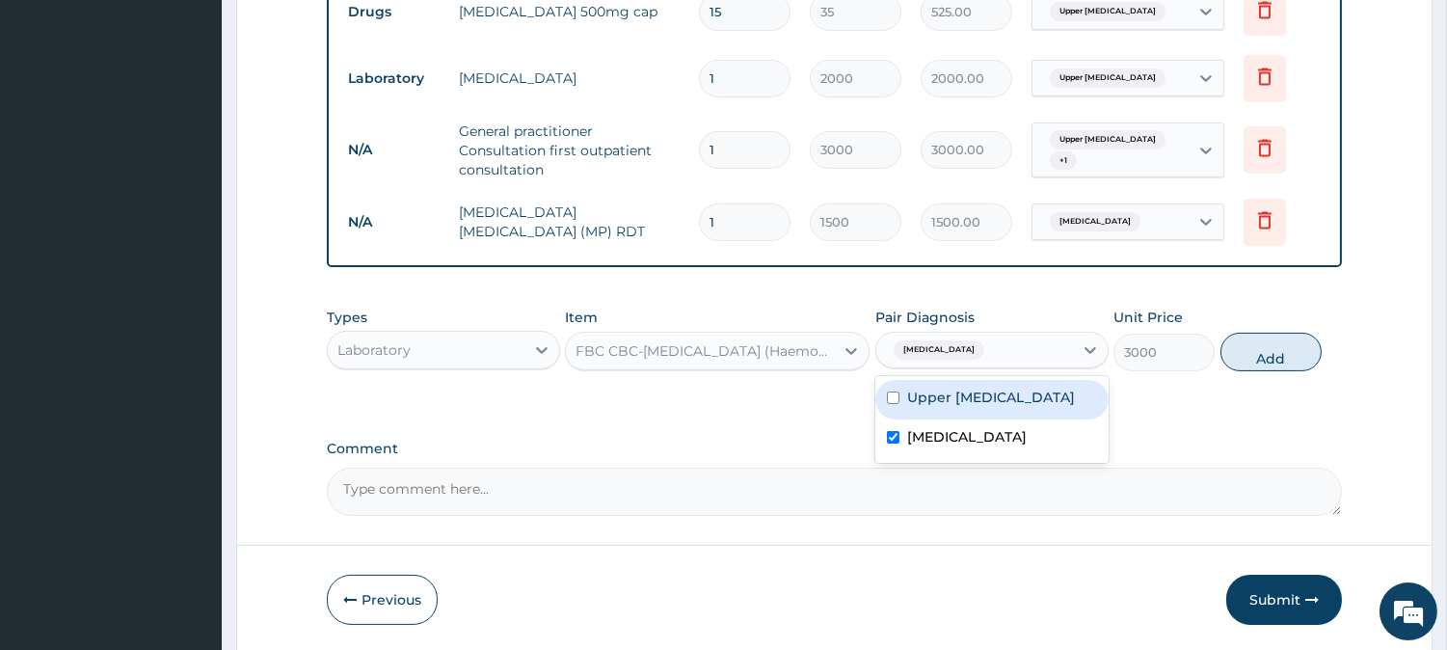
click at [981, 407] on label "Upper urinary tract infection" at bounding box center [991, 396] width 168 height 19
checkbox input "true"
click at [1260, 345] on button "Add" at bounding box center [1270, 352] width 101 height 39
type input "0"
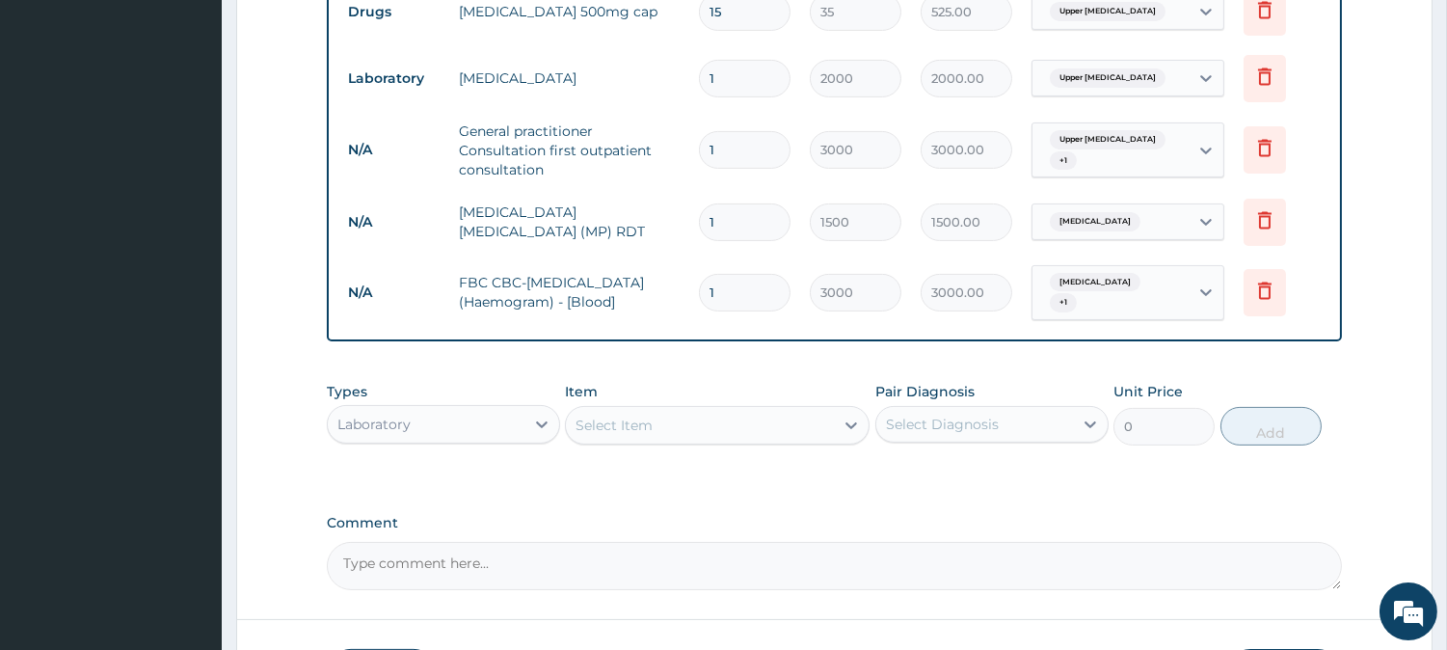
click at [611, 420] on div "Select Item" at bounding box center [613, 424] width 77 height 19
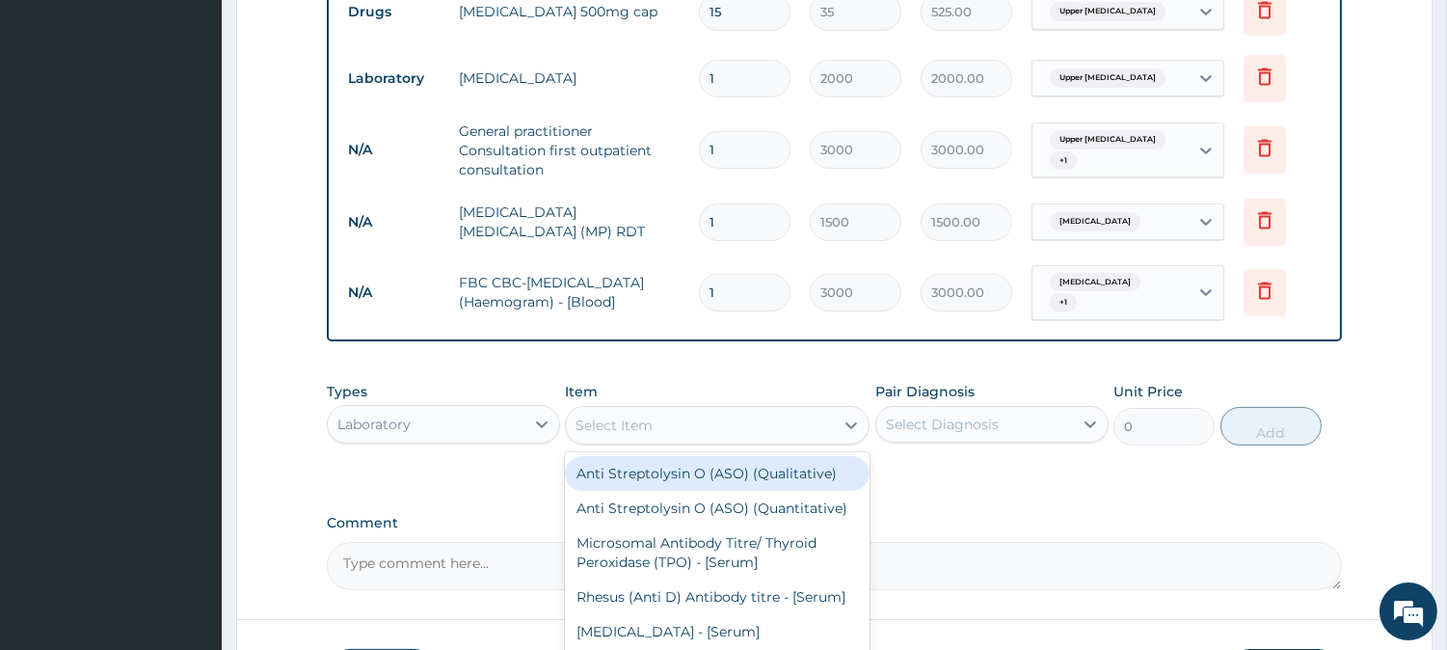
click at [506, 411] on div "Laboratory" at bounding box center [426, 424] width 197 height 31
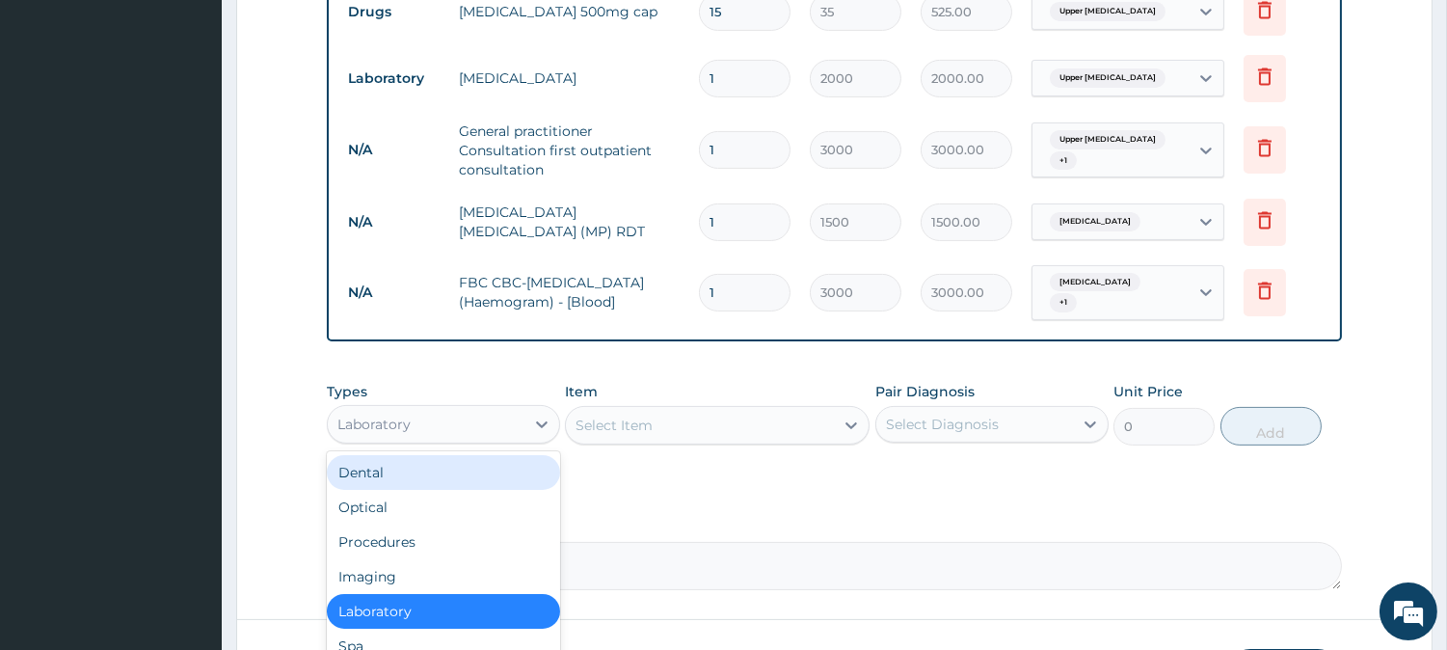
scroll to position [65, 0]
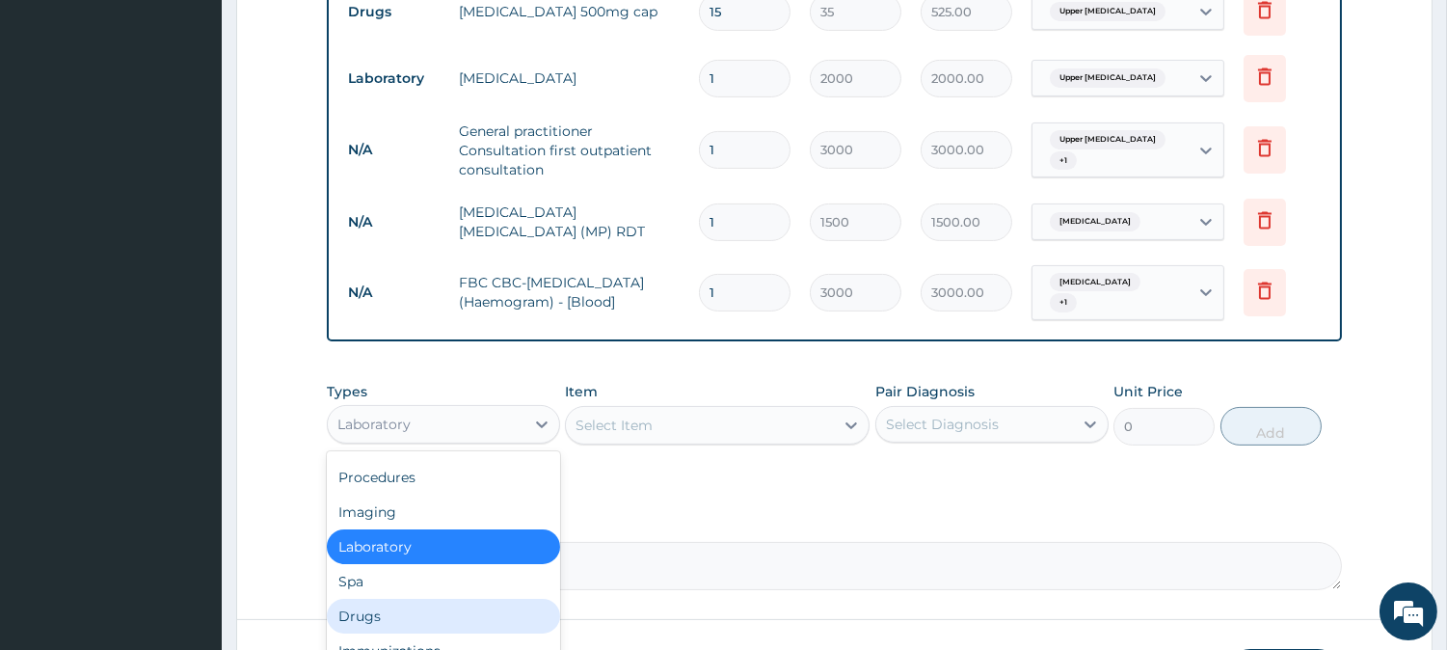
click at [367, 618] on div "Drugs" at bounding box center [443, 616] width 233 height 35
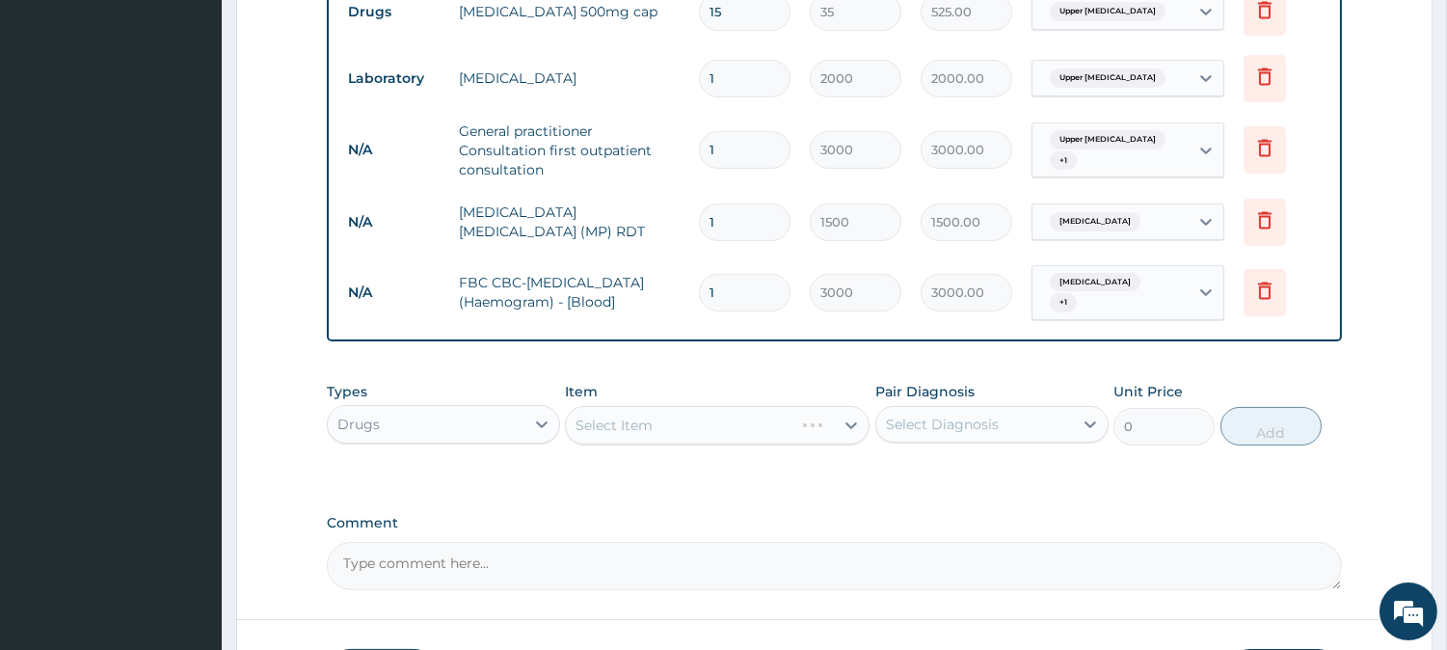
click at [946, 409] on div "Select Diagnosis" at bounding box center [974, 424] width 197 height 31
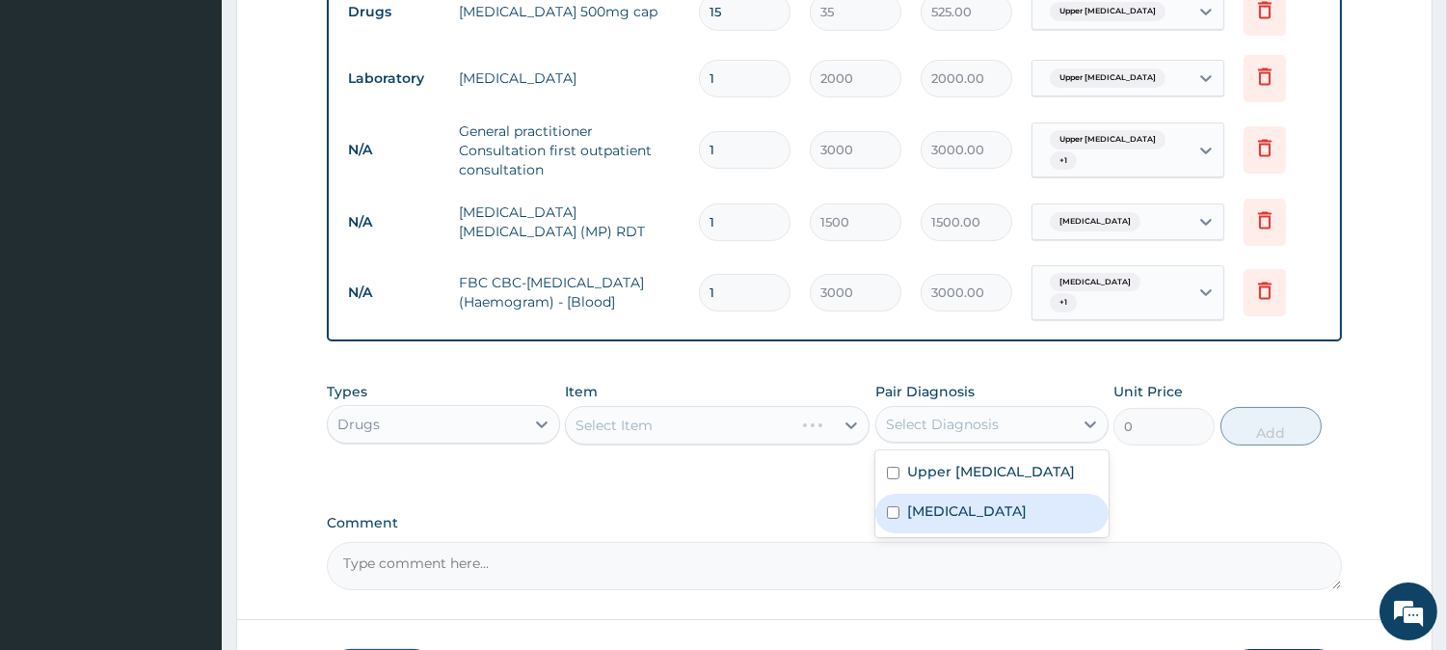
click at [932, 514] on label "Malaria" at bounding box center [967, 510] width 120 height 19
checkbox input "true"
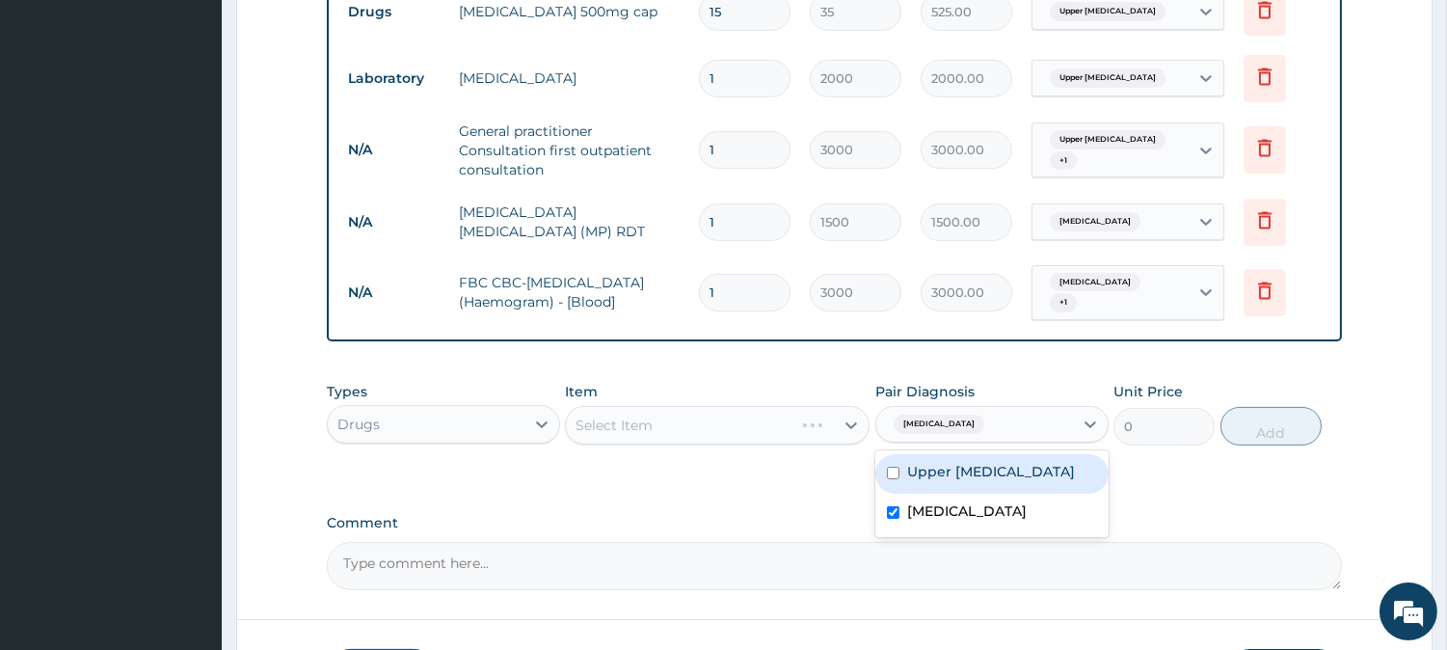
click at [728, 410] on div "Select Item" at bounding box center [679, 425] width 227 height 31
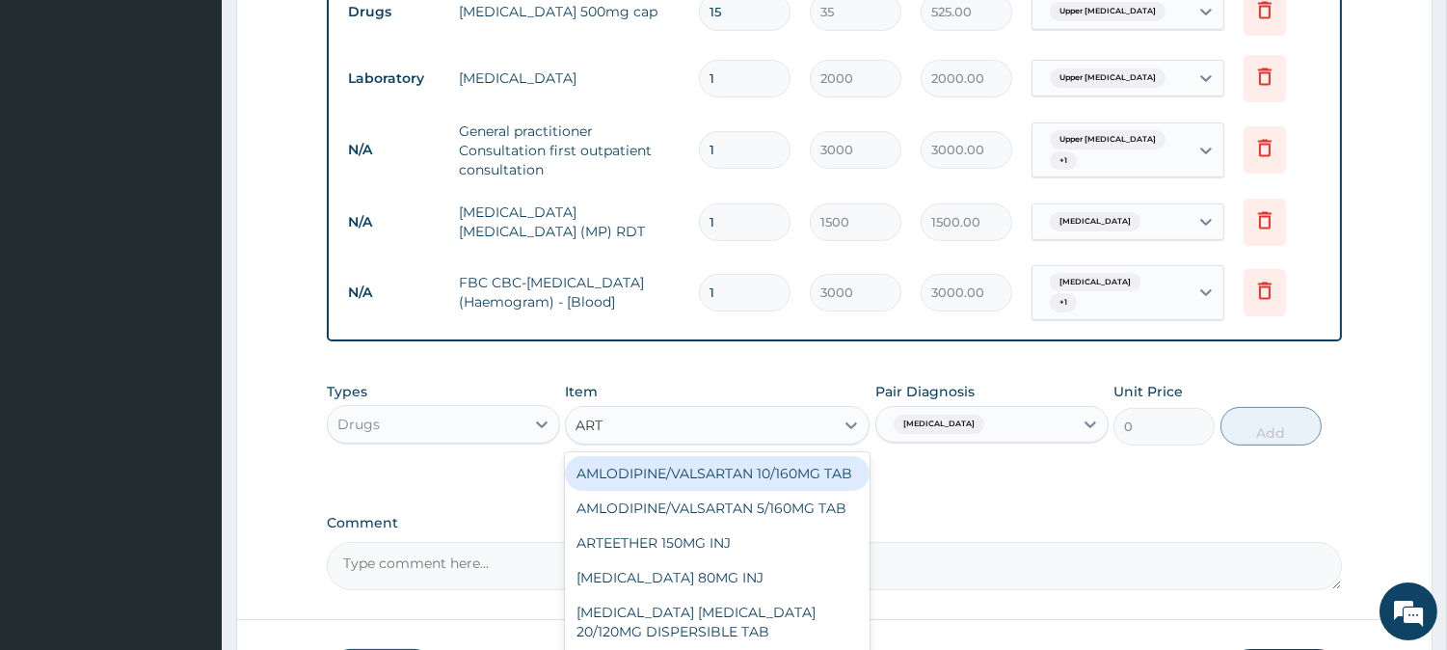
type input "ARTE"
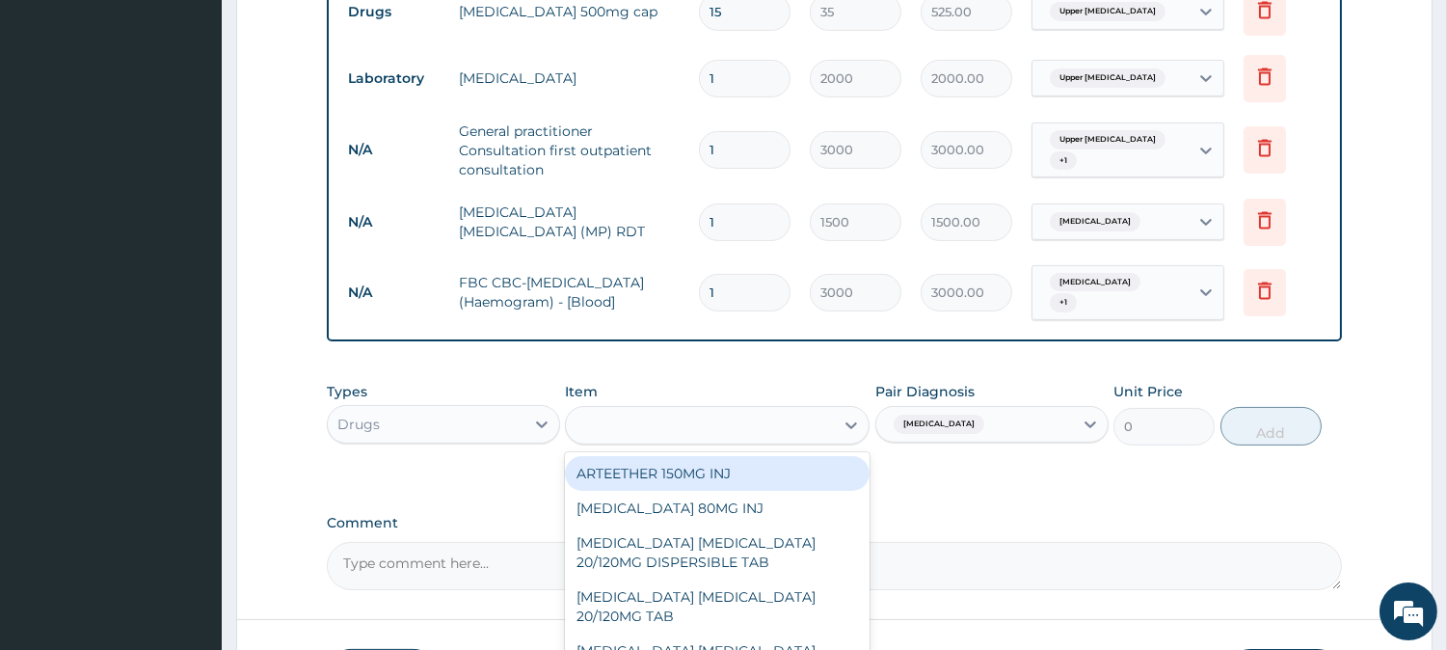
click at [728, 410] on div "ARTE" at bounding box center [700, 425] width 268 height 31
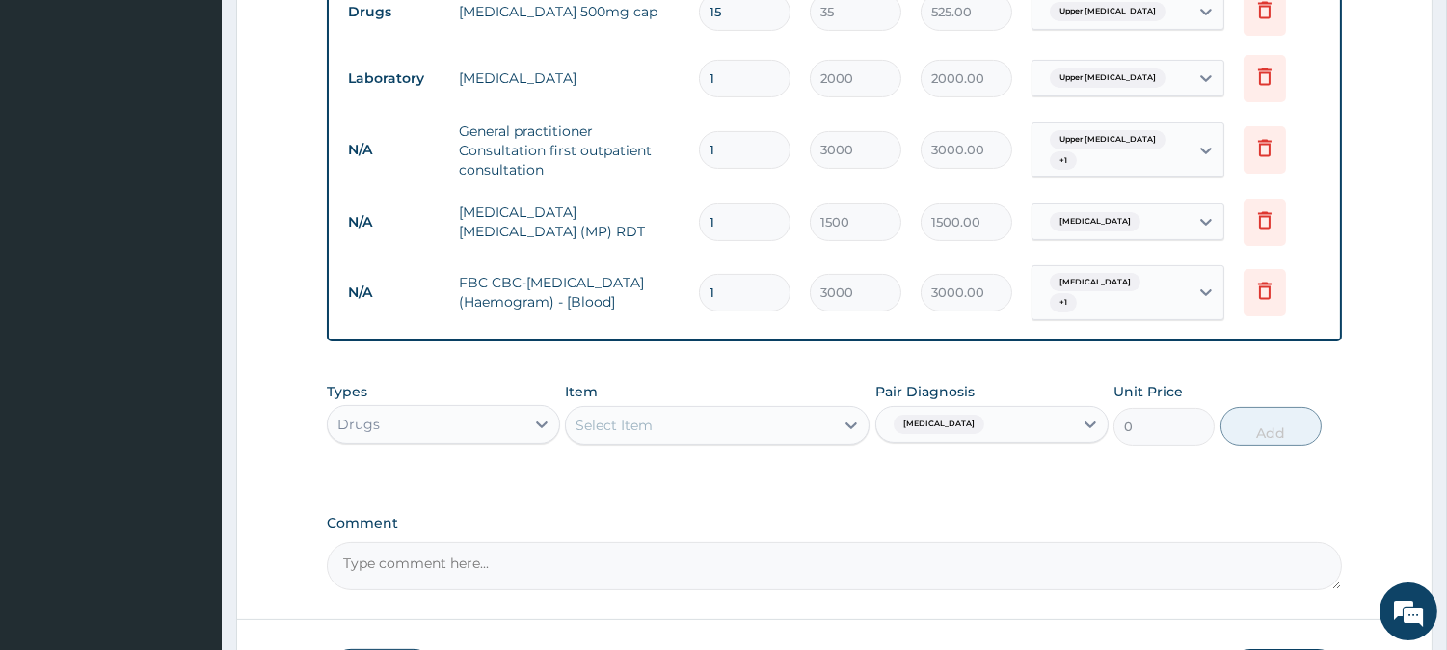
scroll to position [925, 0]
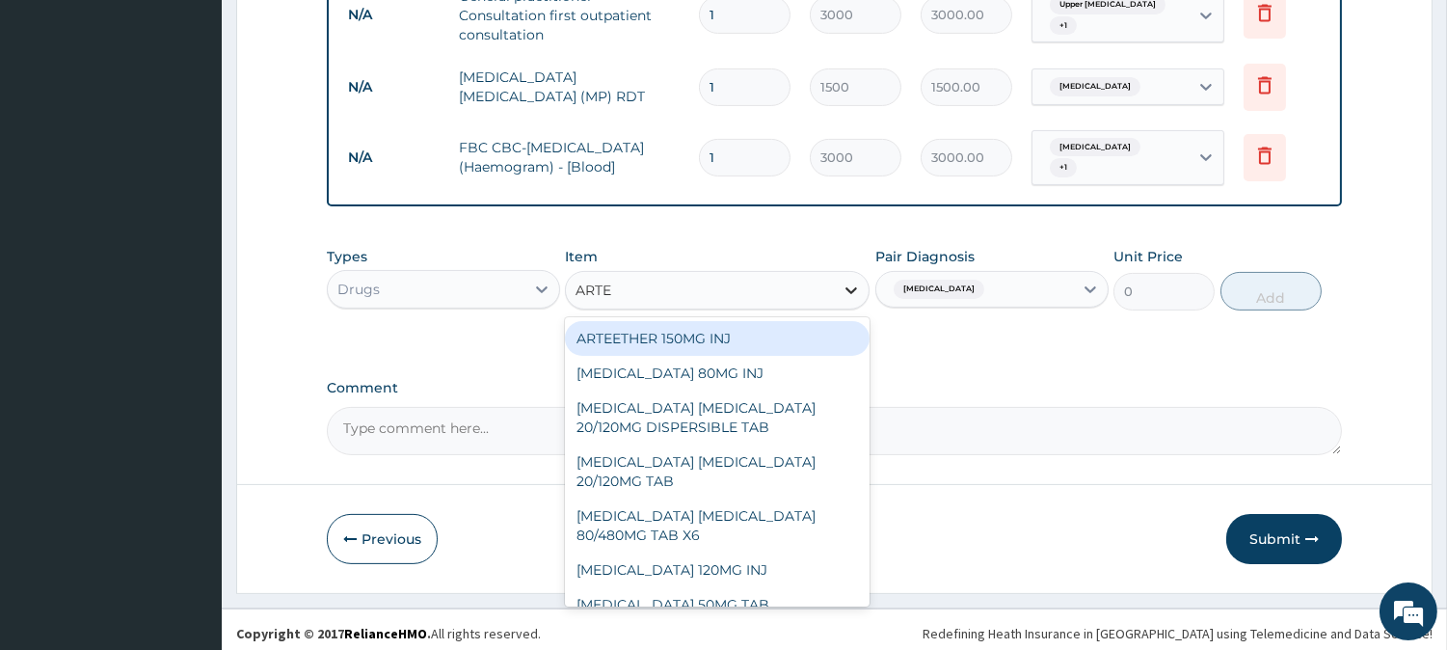
type input "ARTEM"
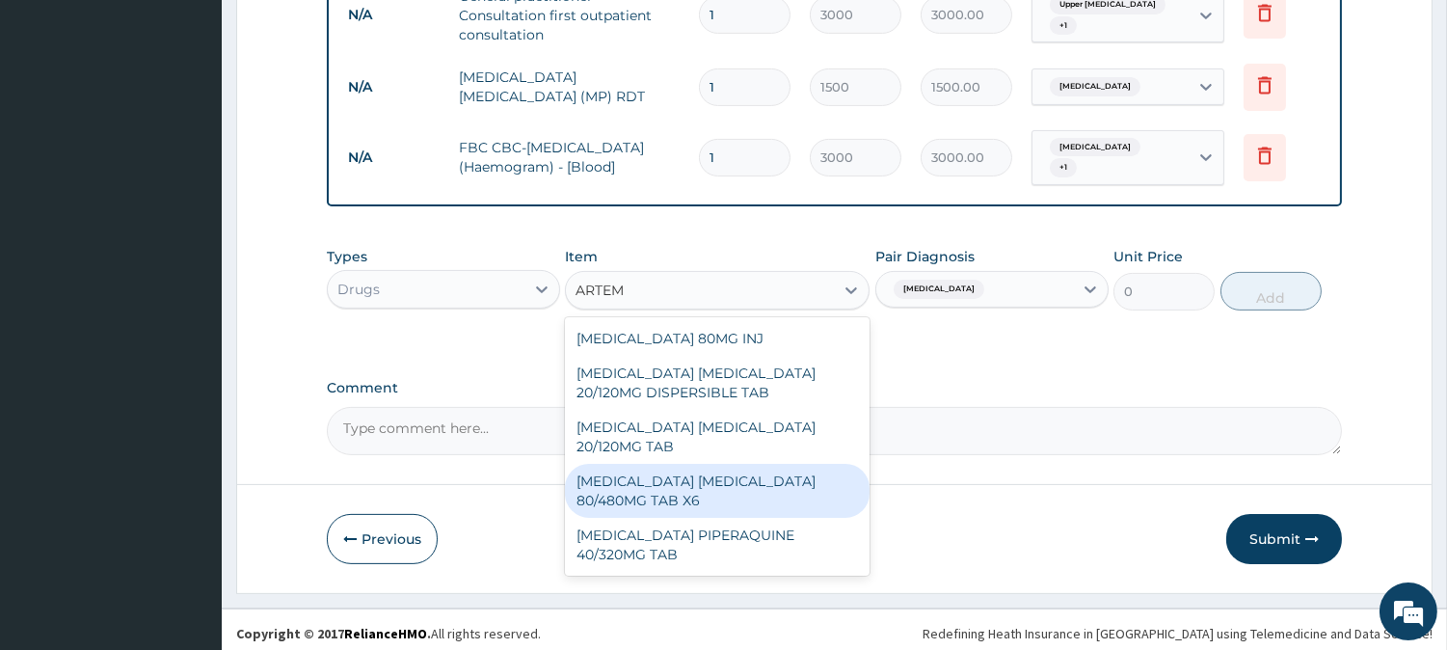
click at [755, 464] on div "ARTEMETHER LUMEFANTRINE 80/480MG TAB X6" at bounding box center [717, 491] width 305 height 54
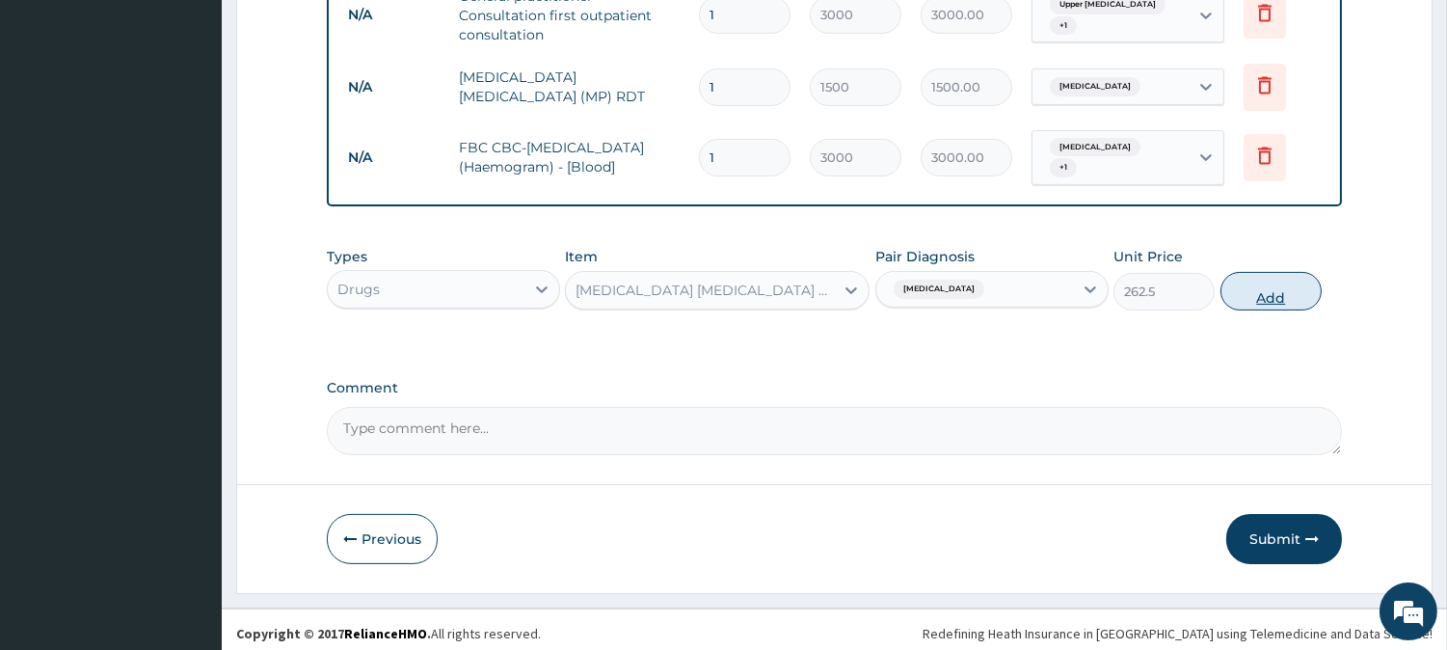
click at [1278, 276] on button "Add" at bounding box center [1270, 291] width 101 height 39
type input "0"
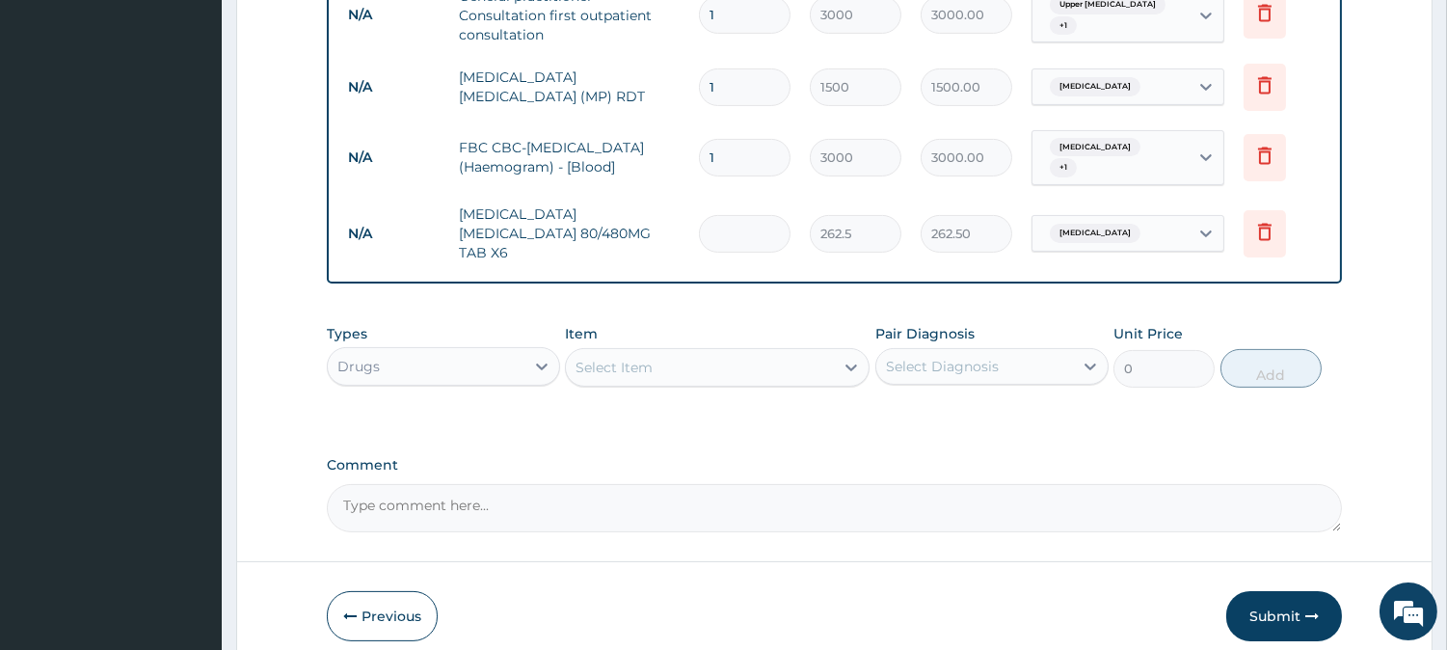
type input "0.00"
type input "6"
type input "1575.00"
type input "6"
click at [607, 358] on div "Select Item" at bounding box center [613, 367] width 77 height 19
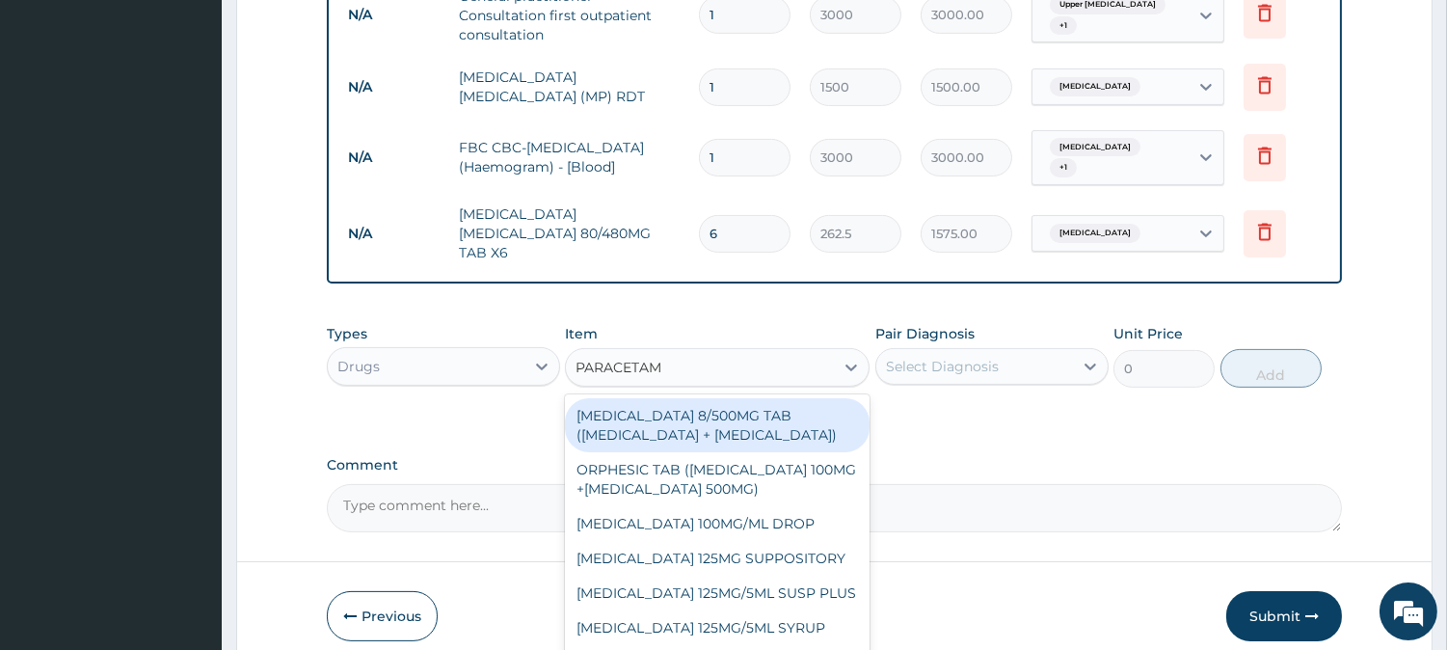
type input "PARACETAMO"
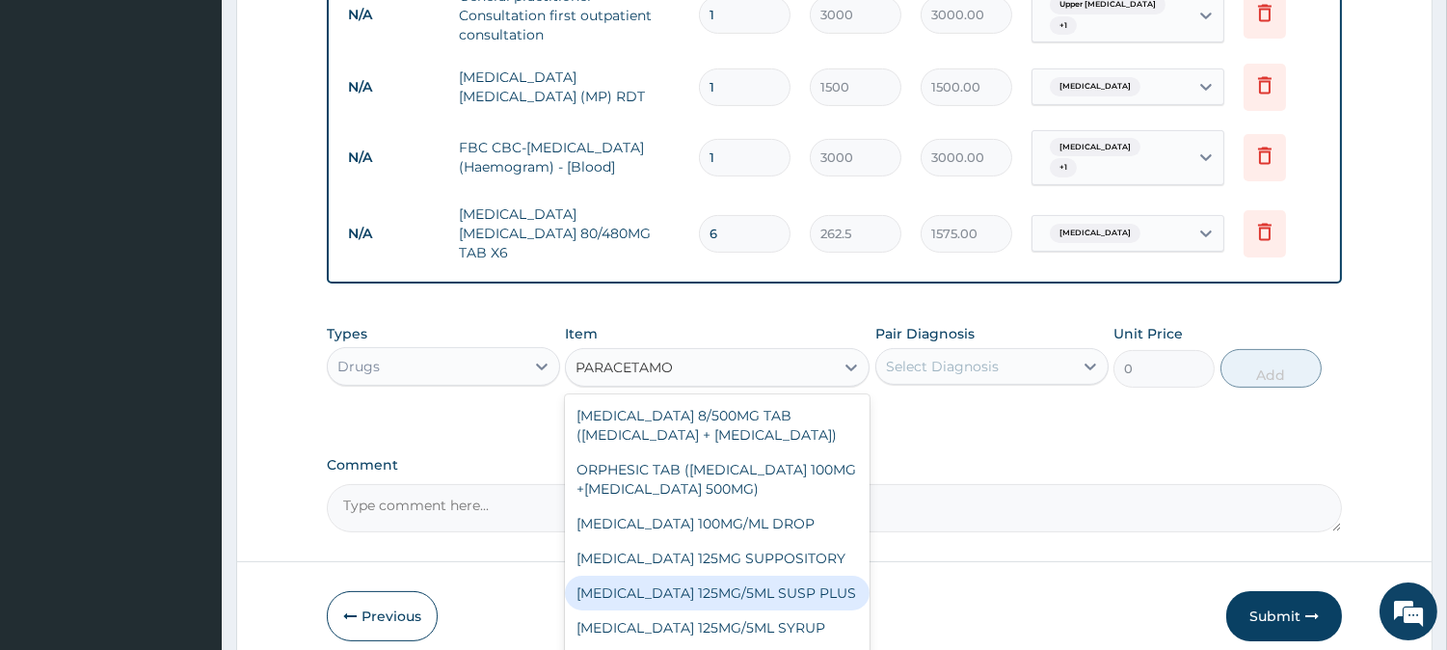
scroll to position [161, 0]
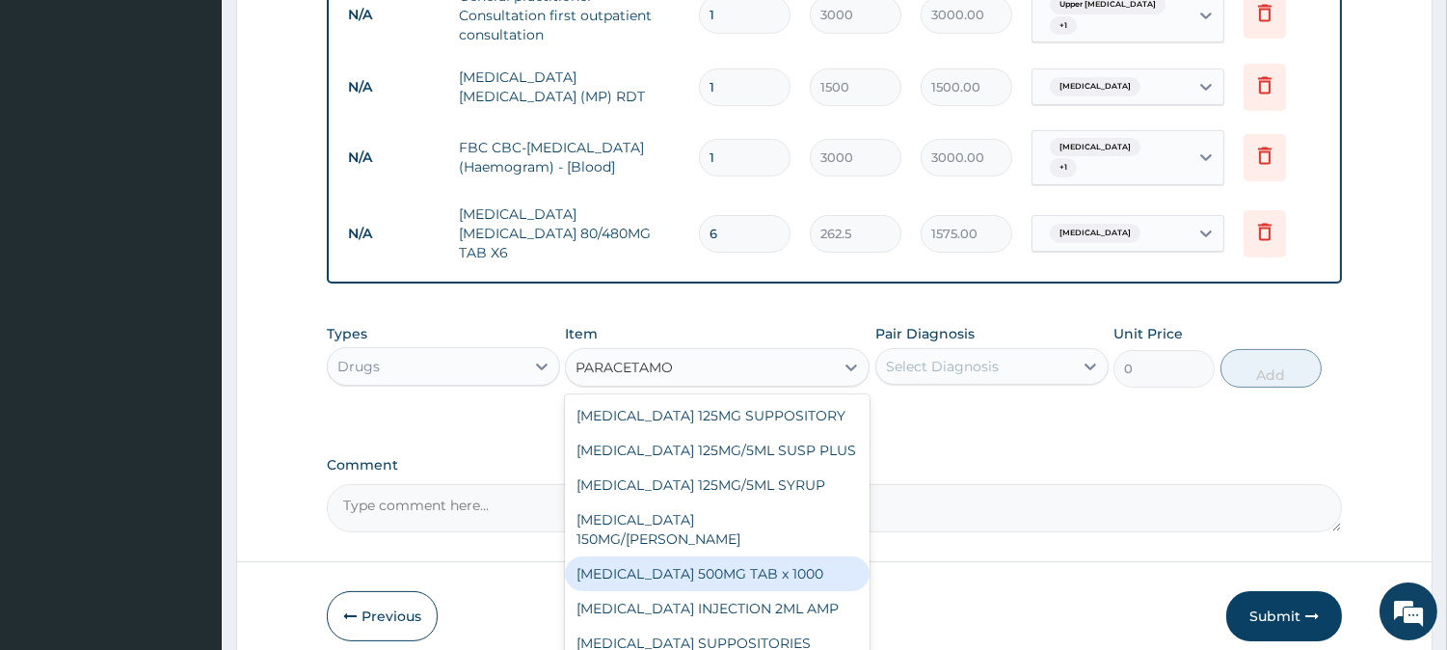
click at [801, 556] on div "PARACETAMOL 500MG TAB x 1000" at bounding box center [717, 573] width 305 height 35
type input "11.025"
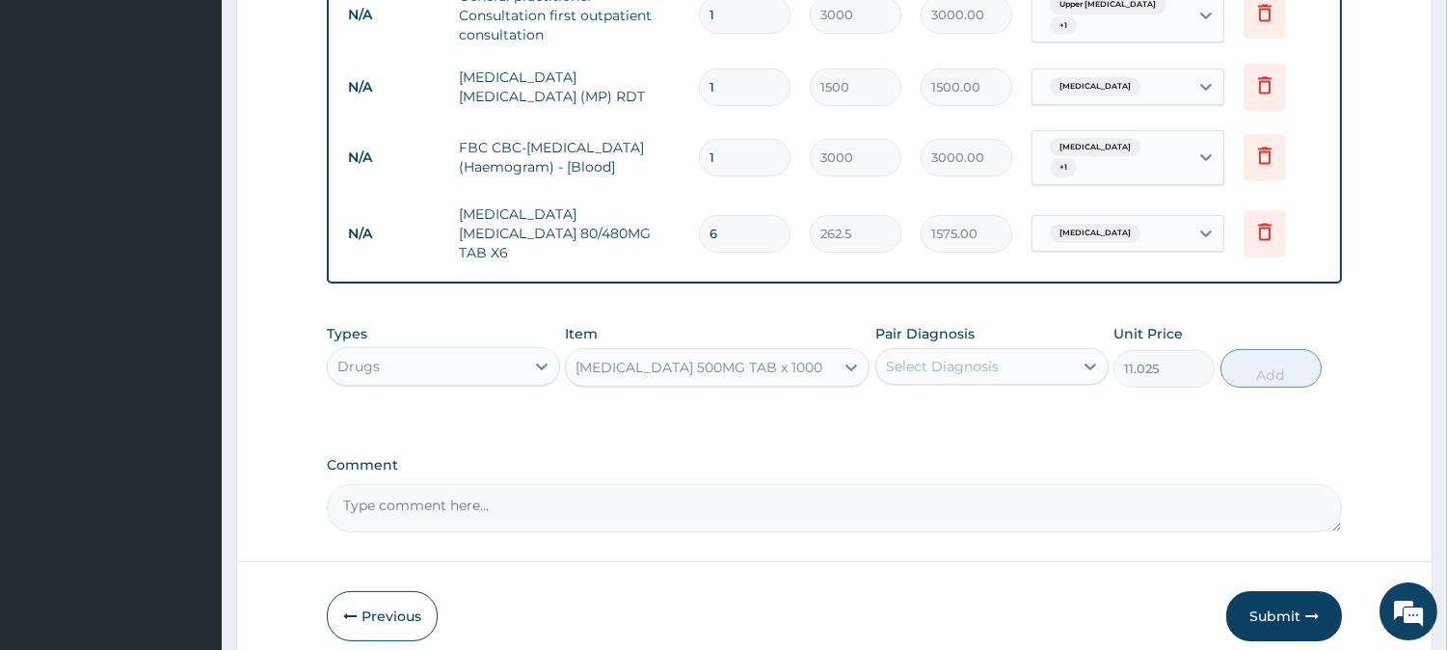
click at [1003, 326] on div "Pair Diagnosis Select Diagnosis" at bounding box center [991, 356] width 233 height 64
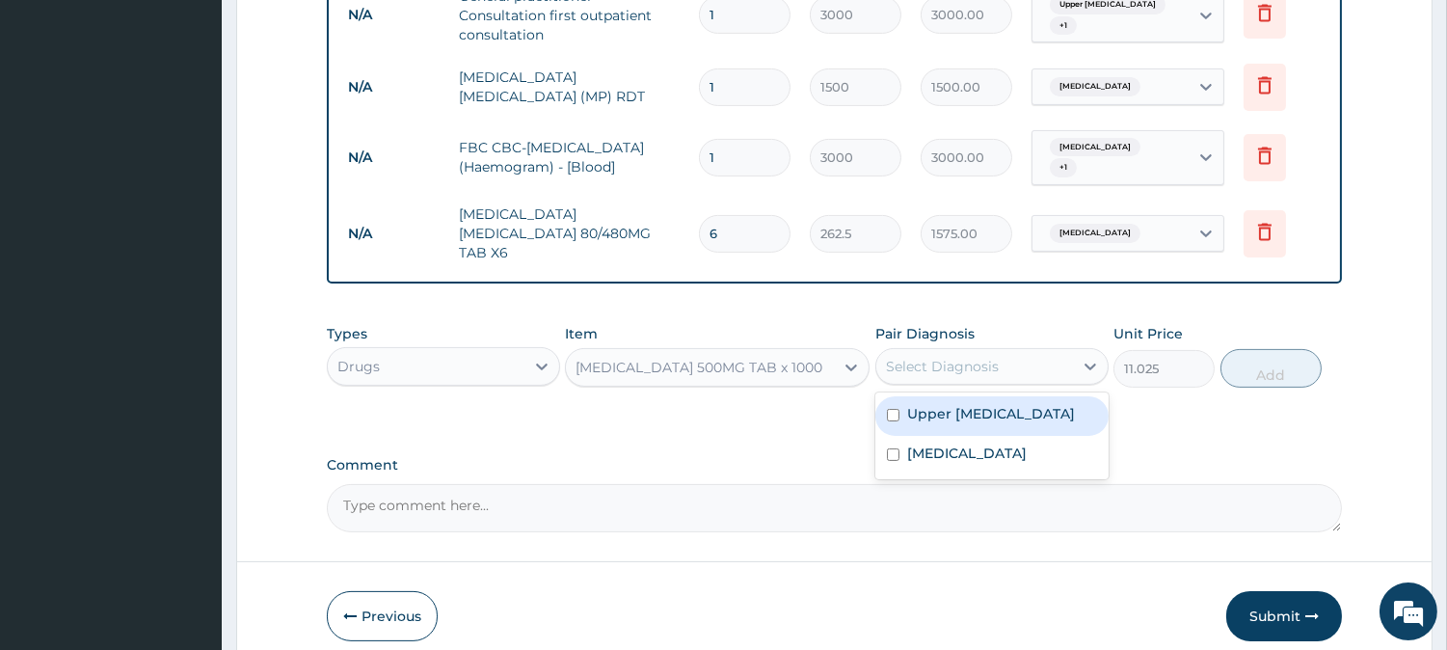
click at [1000, 351] on div "Select Diagnosis" at bounding box center [974, 366] width 197 height 31
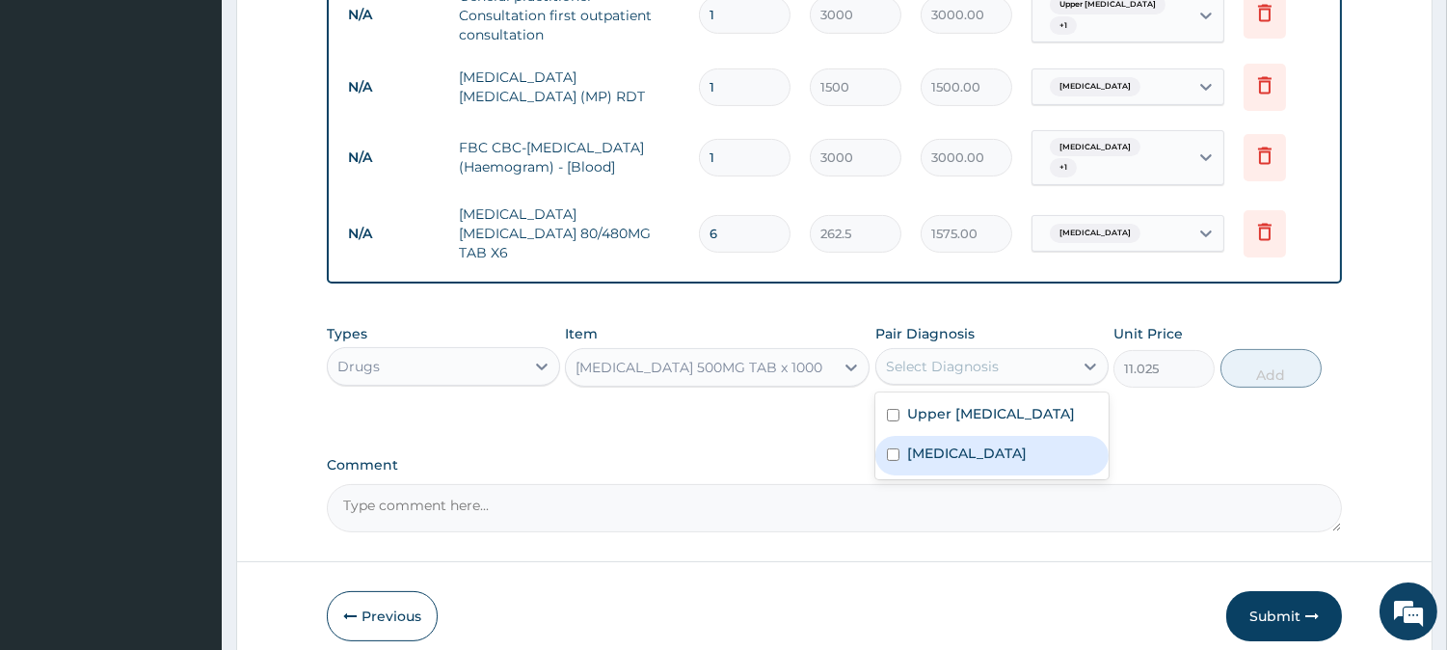
click at [994, 441] on div "Malaria" at bounding box center [991, 456] width 233 height 40
checkbox input "true"
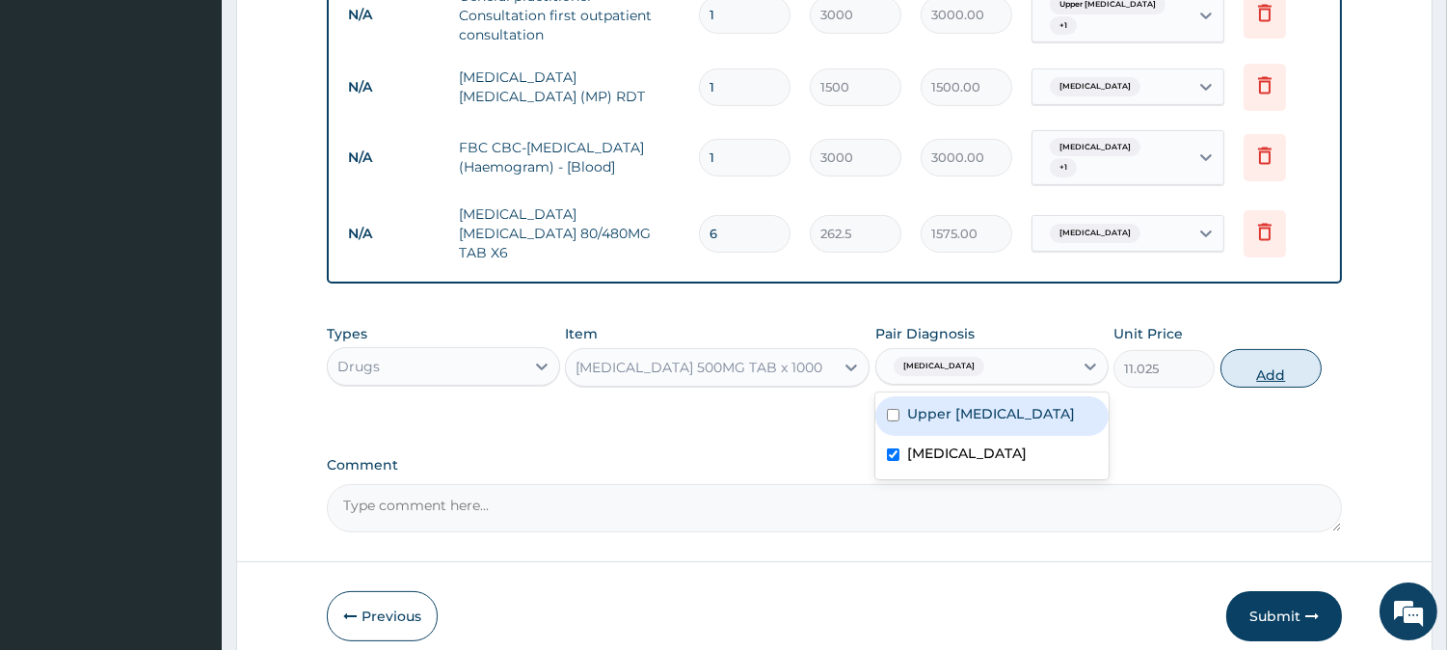
click at [1231, 349] on button "Add" at bounding box center [1270, 368] width 101 height 39
type input "0"
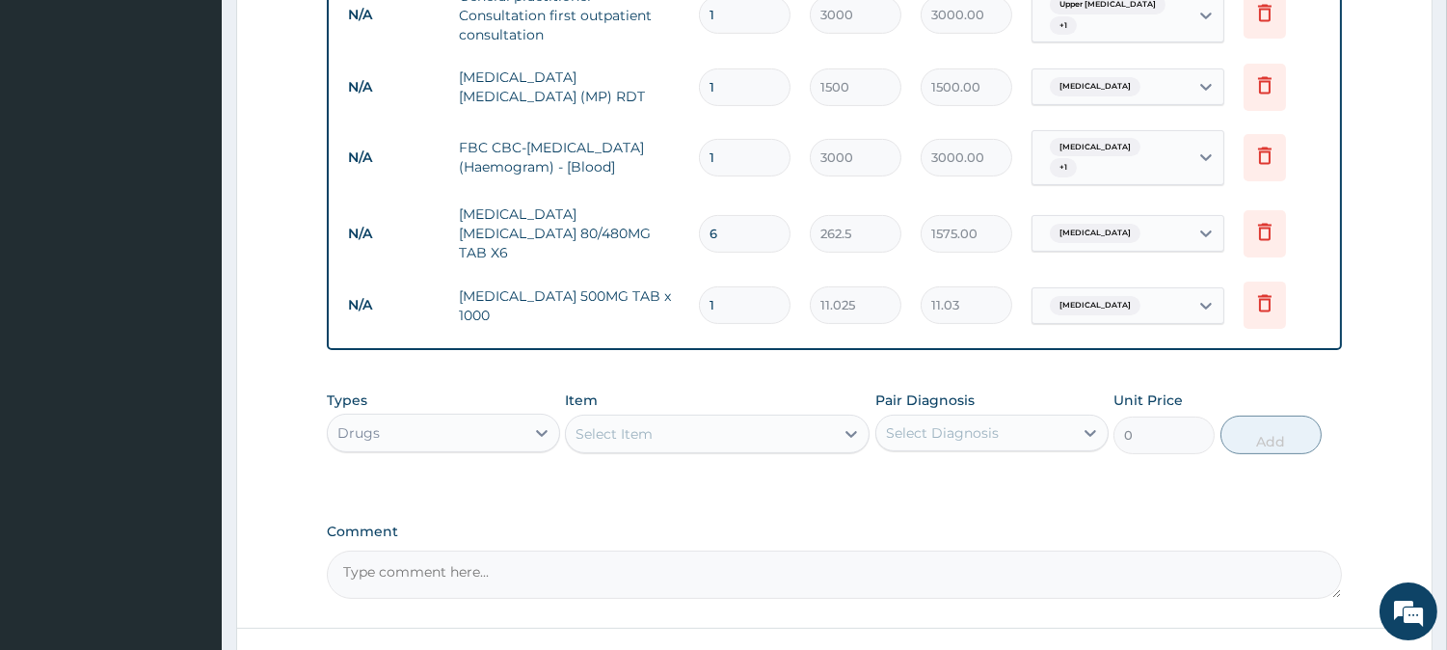
type input "0.00"
type input "1"
type input "11.03"
type input "18"
type input "198.45"
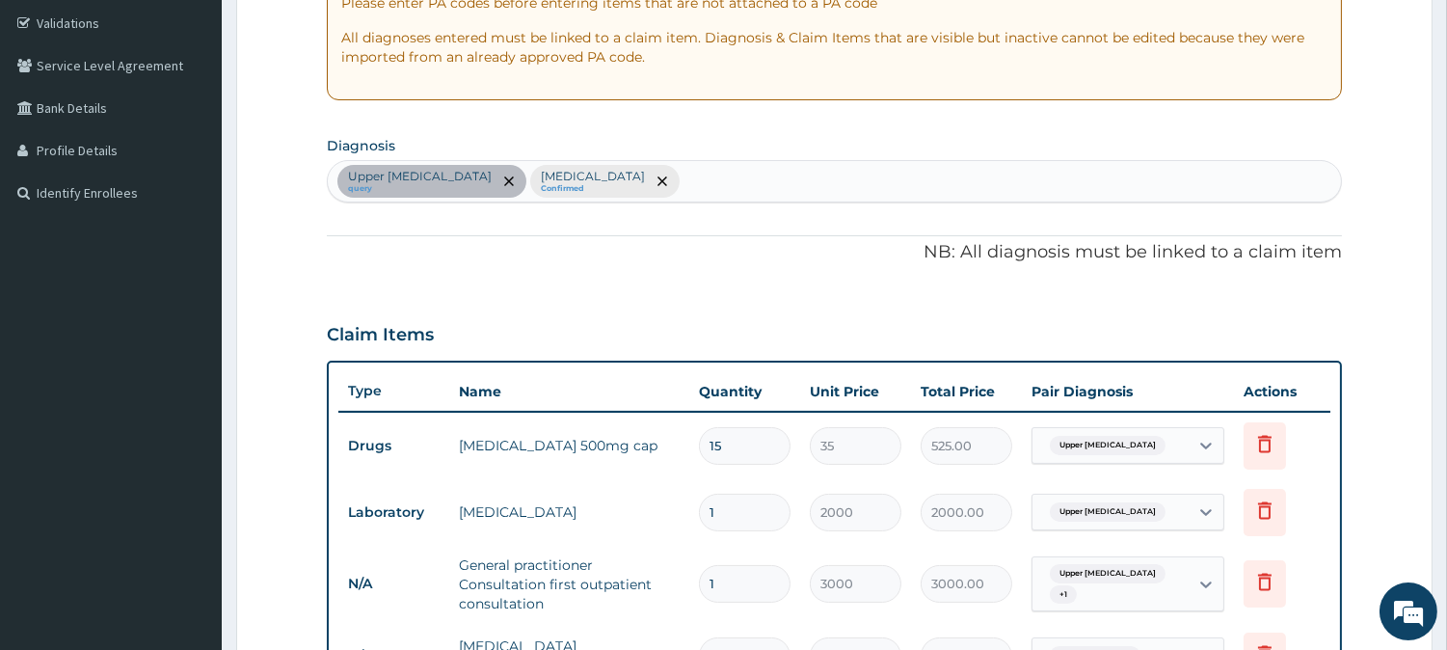
scroll to position [925, 0]
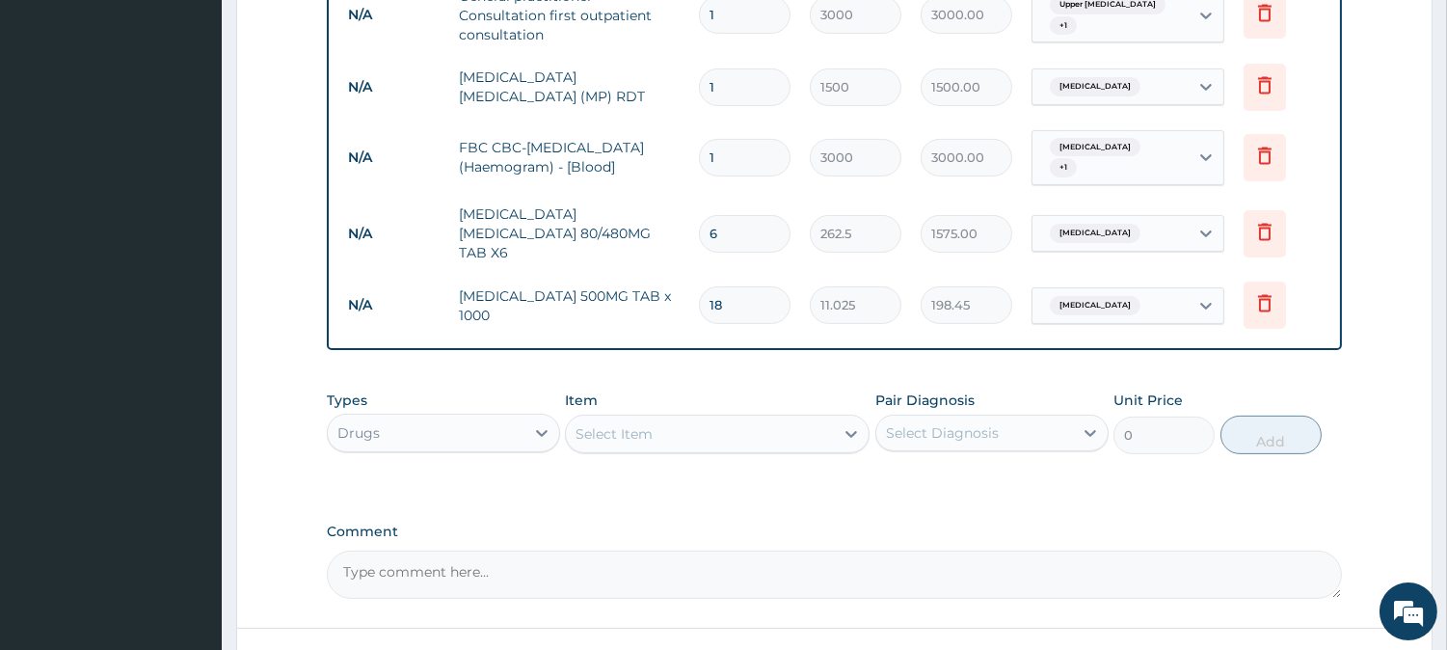
type input "18"
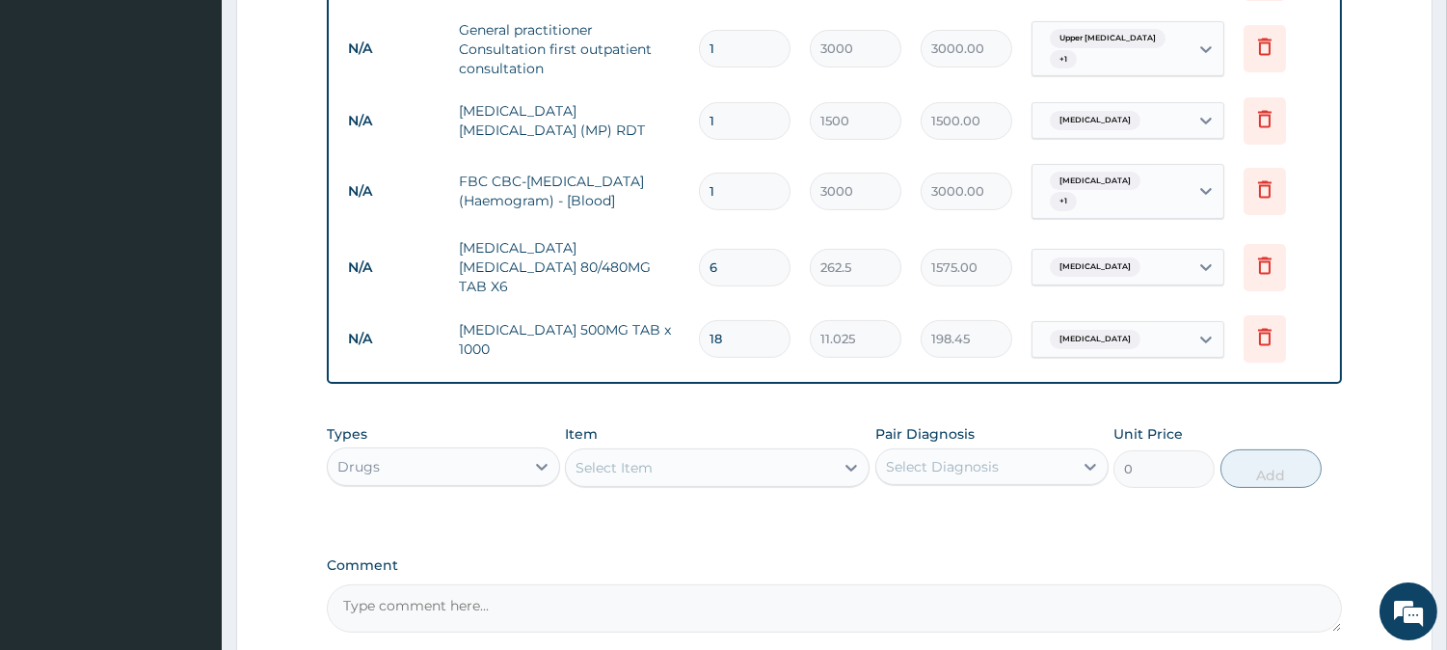
scroll to position [1058, 0]
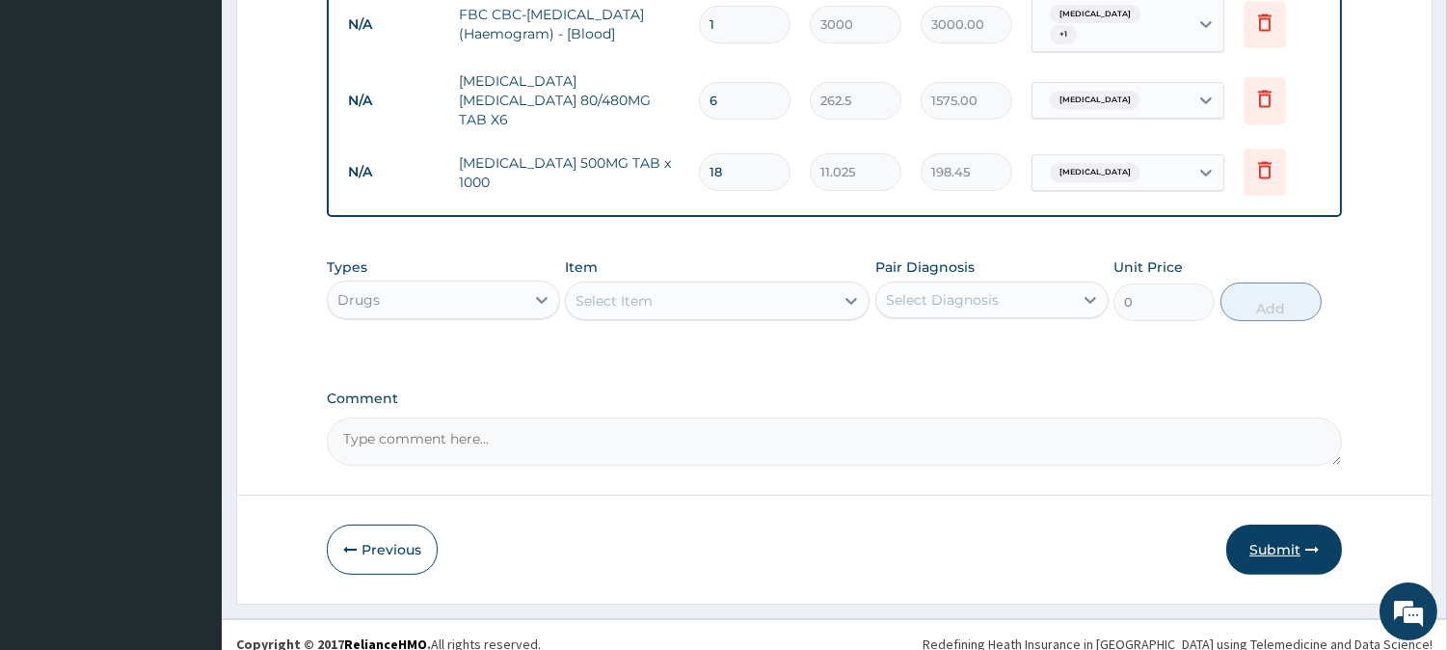
click at [1319, 535] on button "Submit" at bounding box center [1284, 549] width 116 height 50
